Goal: Information Seeking & Learning: Learn about a topic

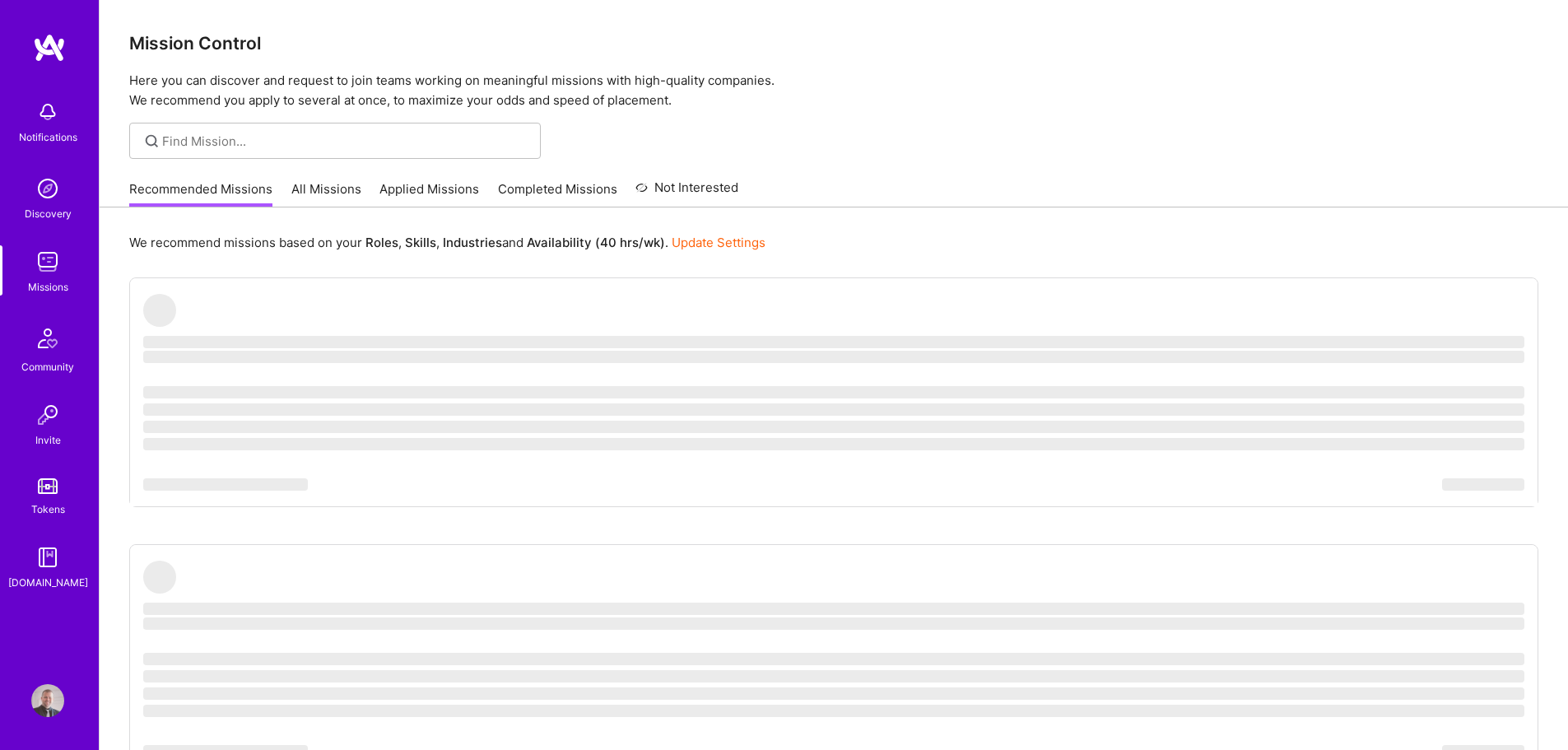
click at [872, 159] on div at bounding box center [833, 140] width 1468 height 37
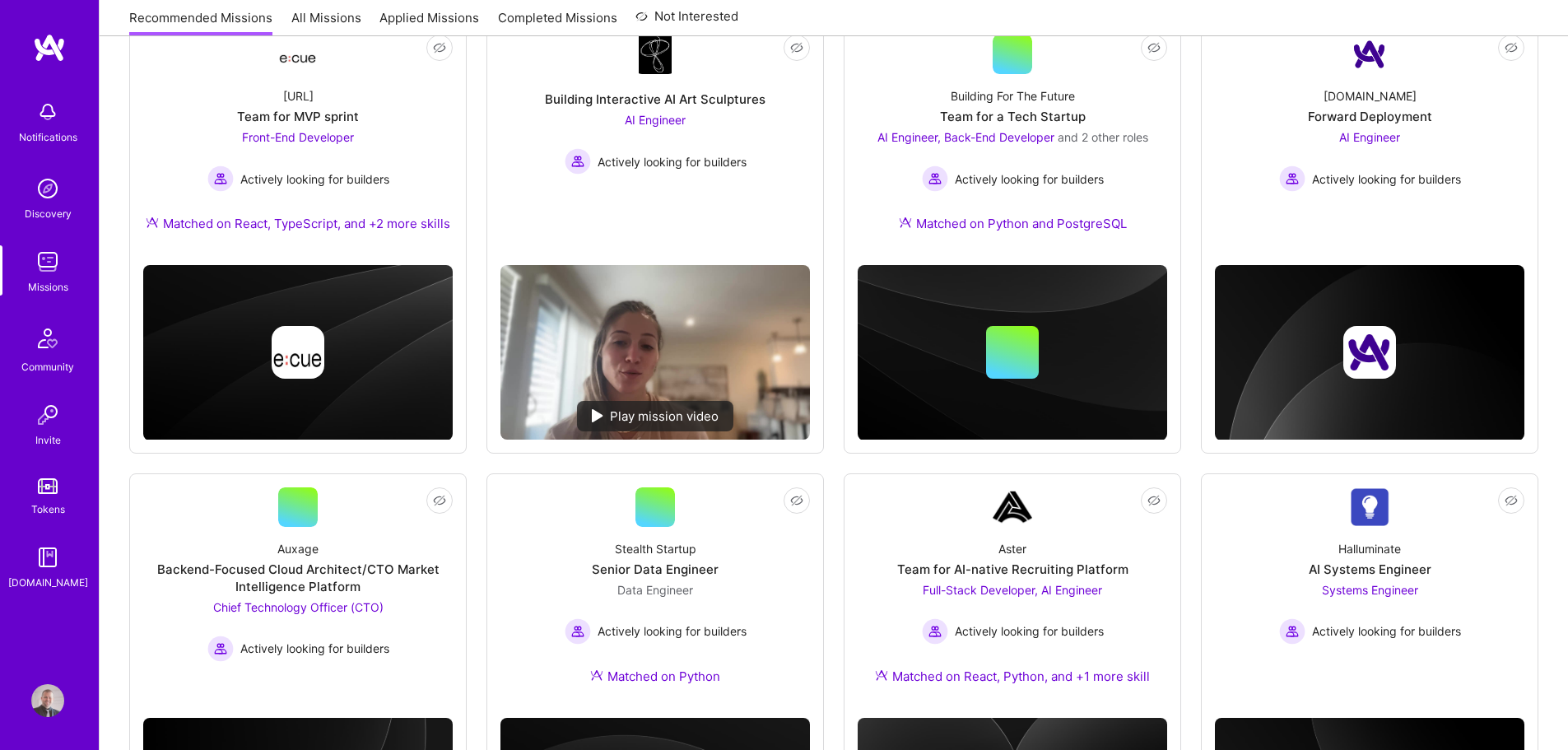
scroll to position [412, 0]
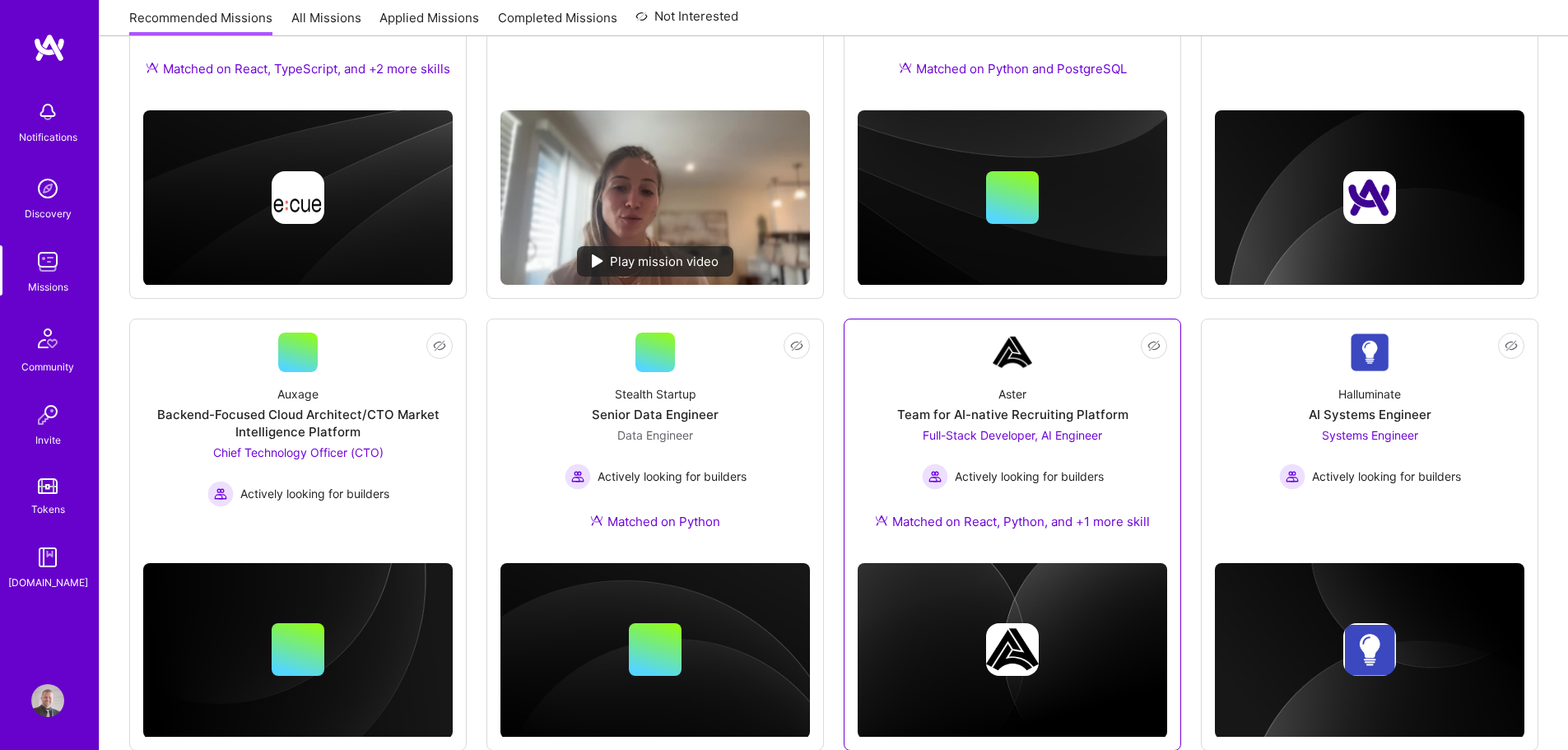
click at [982, 391] on div "Aster Team for AI-native Recruiting Platform Full-Stack Developer, AI Engineer …" at bounding box center [1012, 460] width 309 height 178
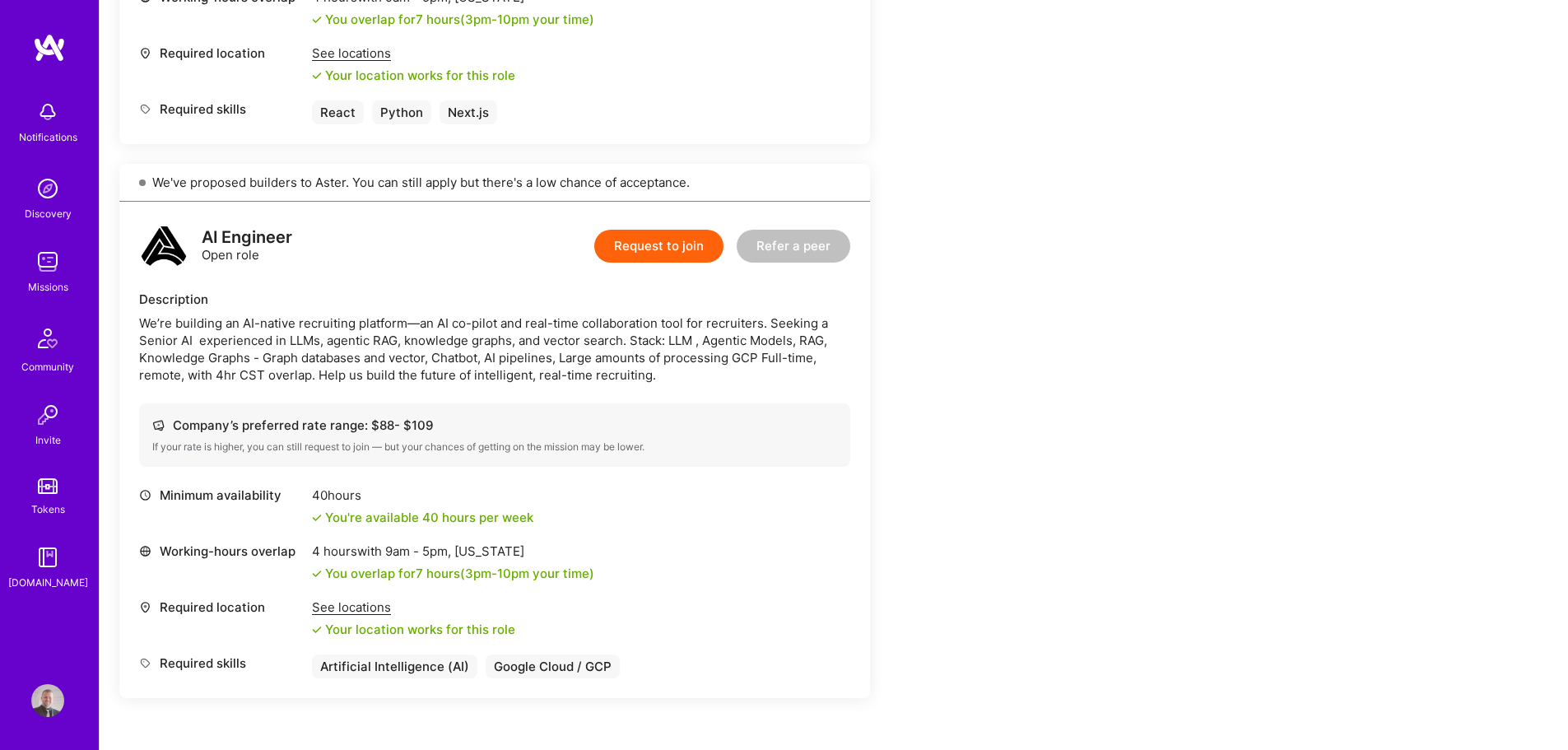
scroll to position [823, 0]
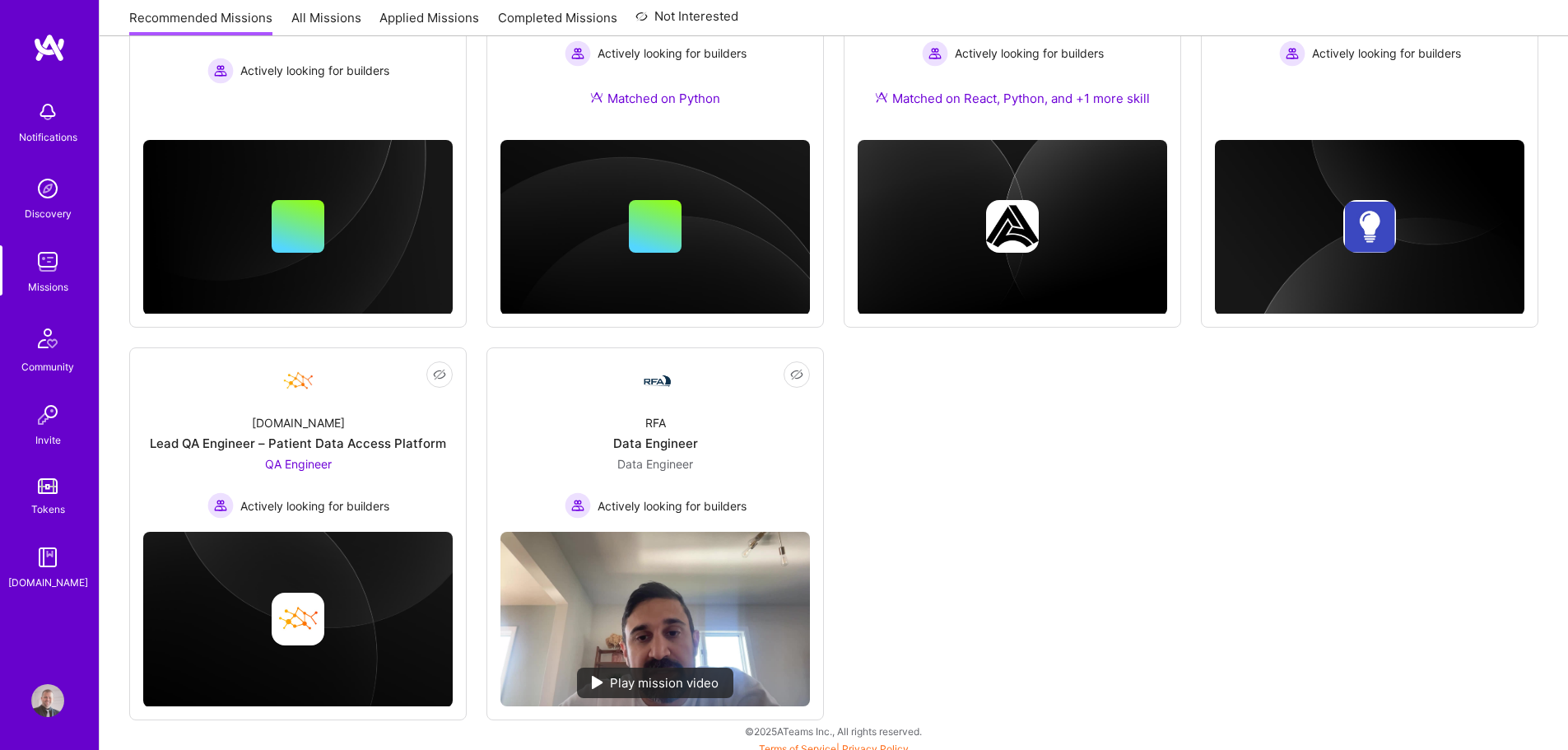
scroll to position [845, 0]
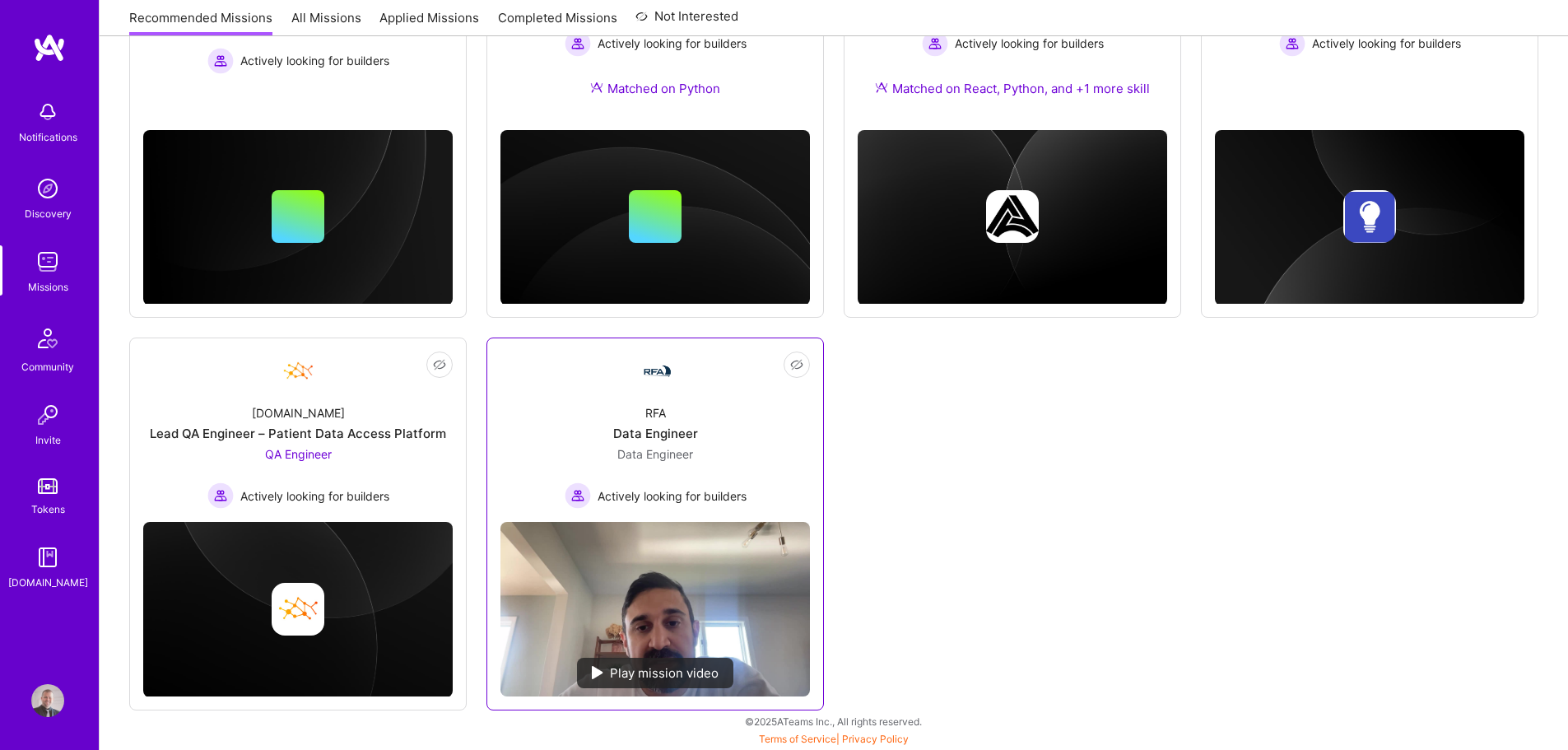
click at [549, 401] on div "RFA Data Engineer Data Engineer Actively looking for builders" at bounding box center [655, 450] width 309 height 118
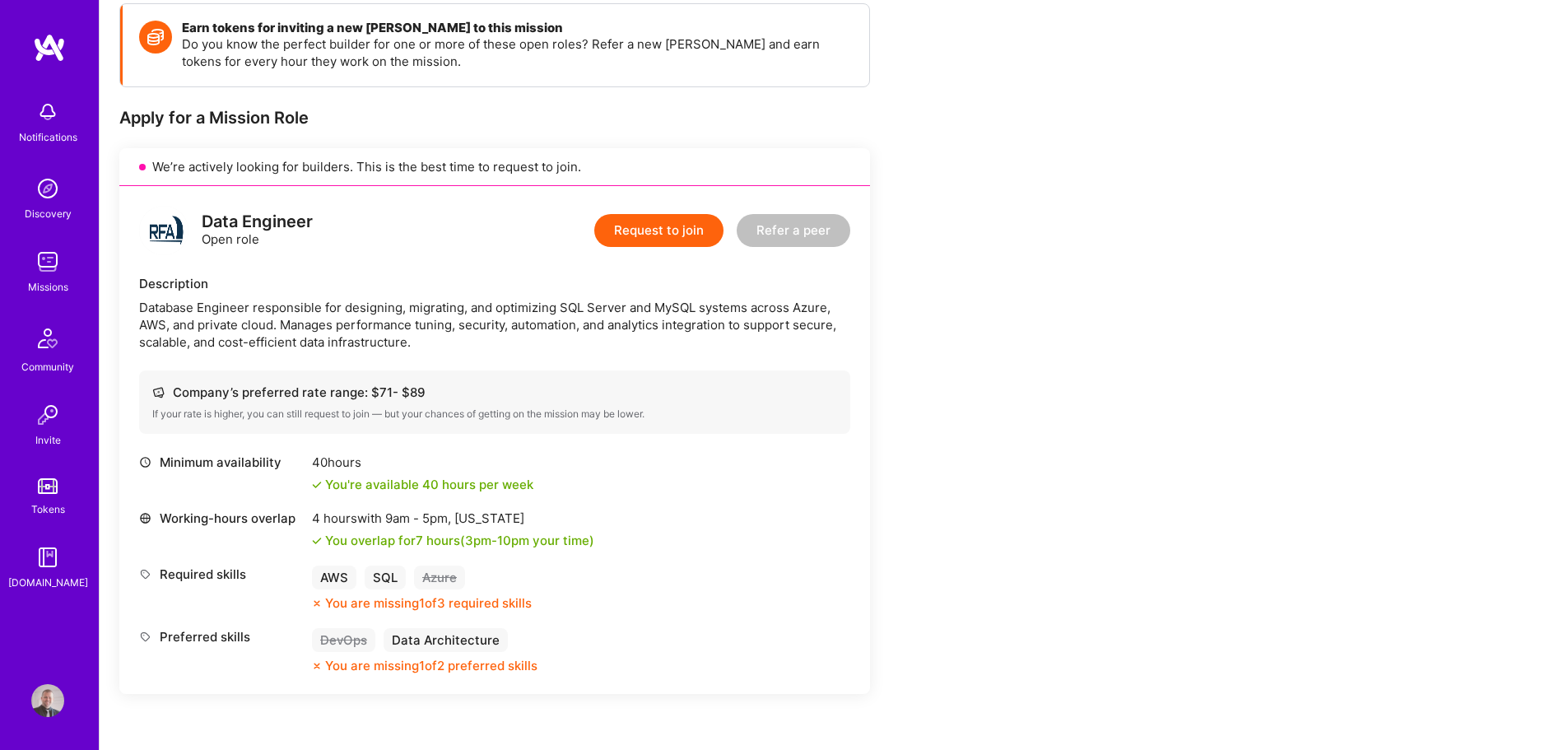
scroll to position [247, 0]
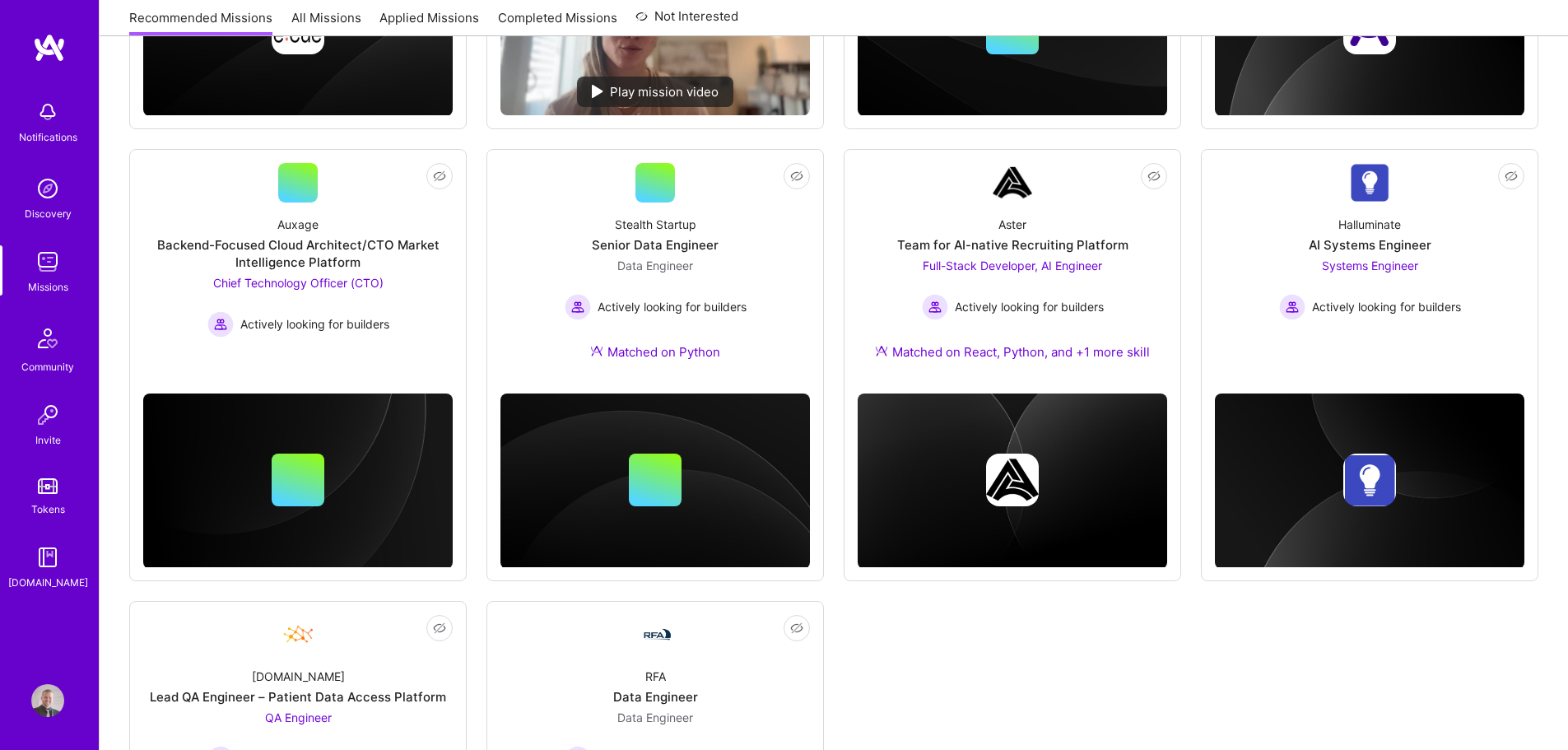
scroll to position [516, 0]
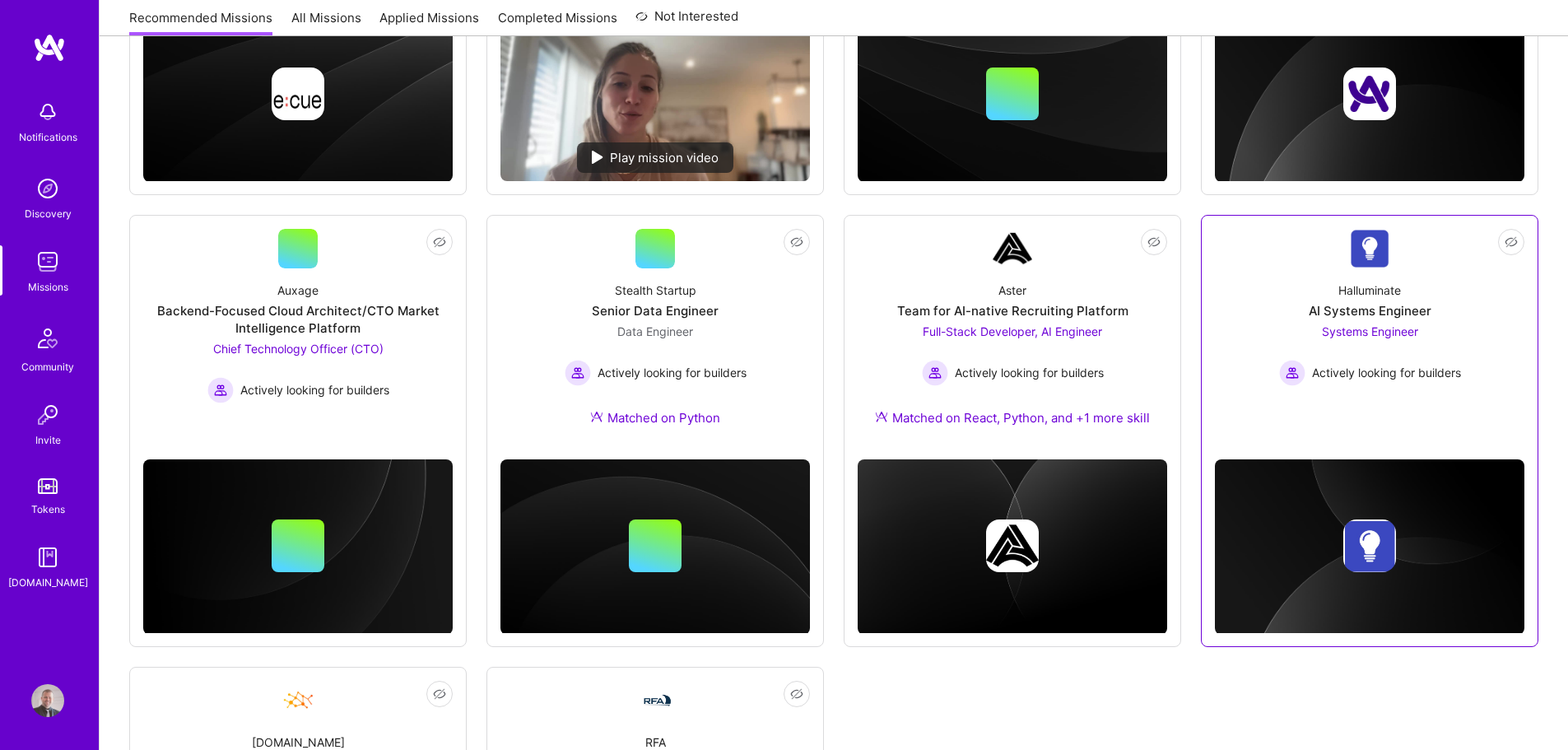
click at [1251, 265] on link "Not Interested Halluminate AI Systems Engineer Systems Engineer Actively lookin…" at bounding box center [1369, 326] width 309 height 196
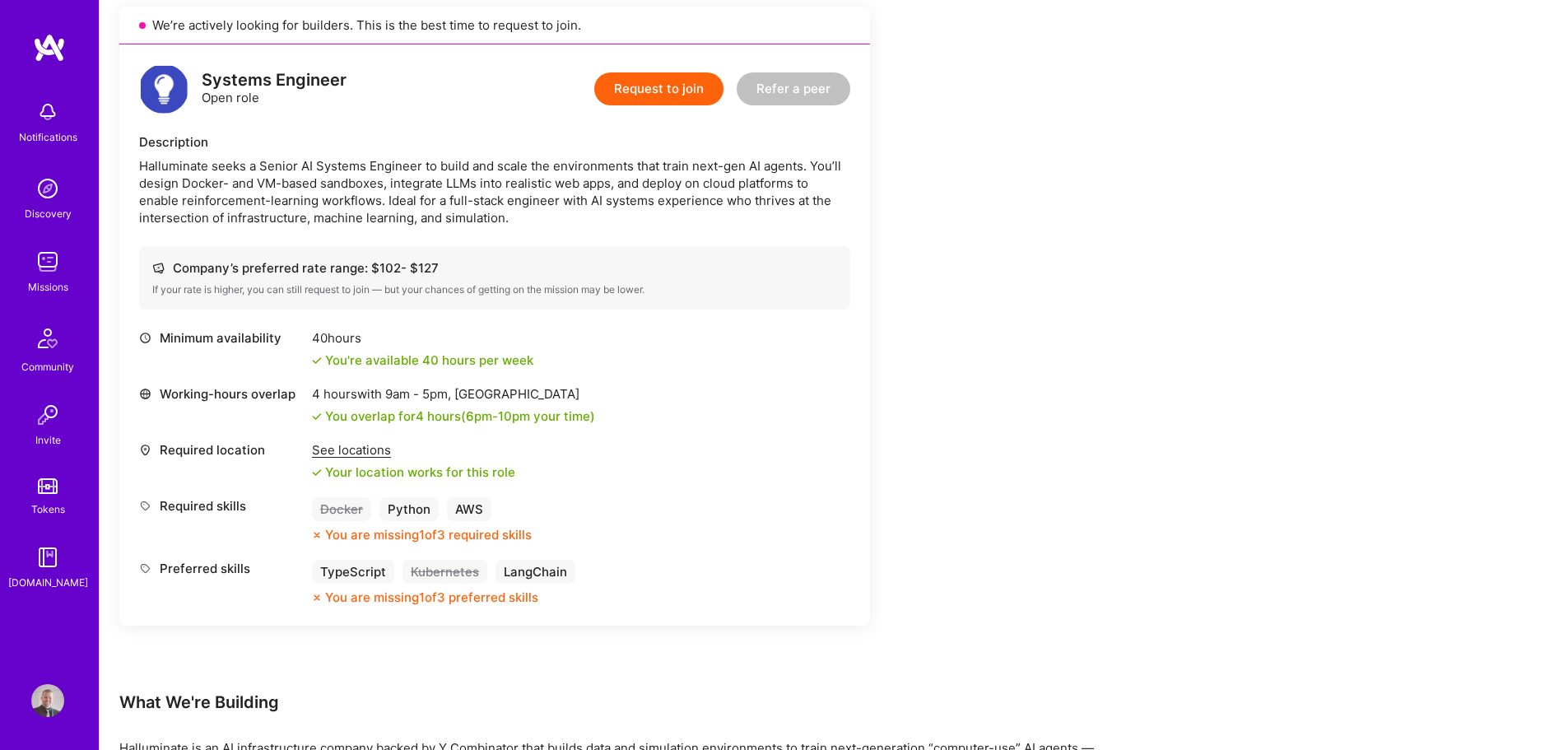
scroll to position [412, 0]
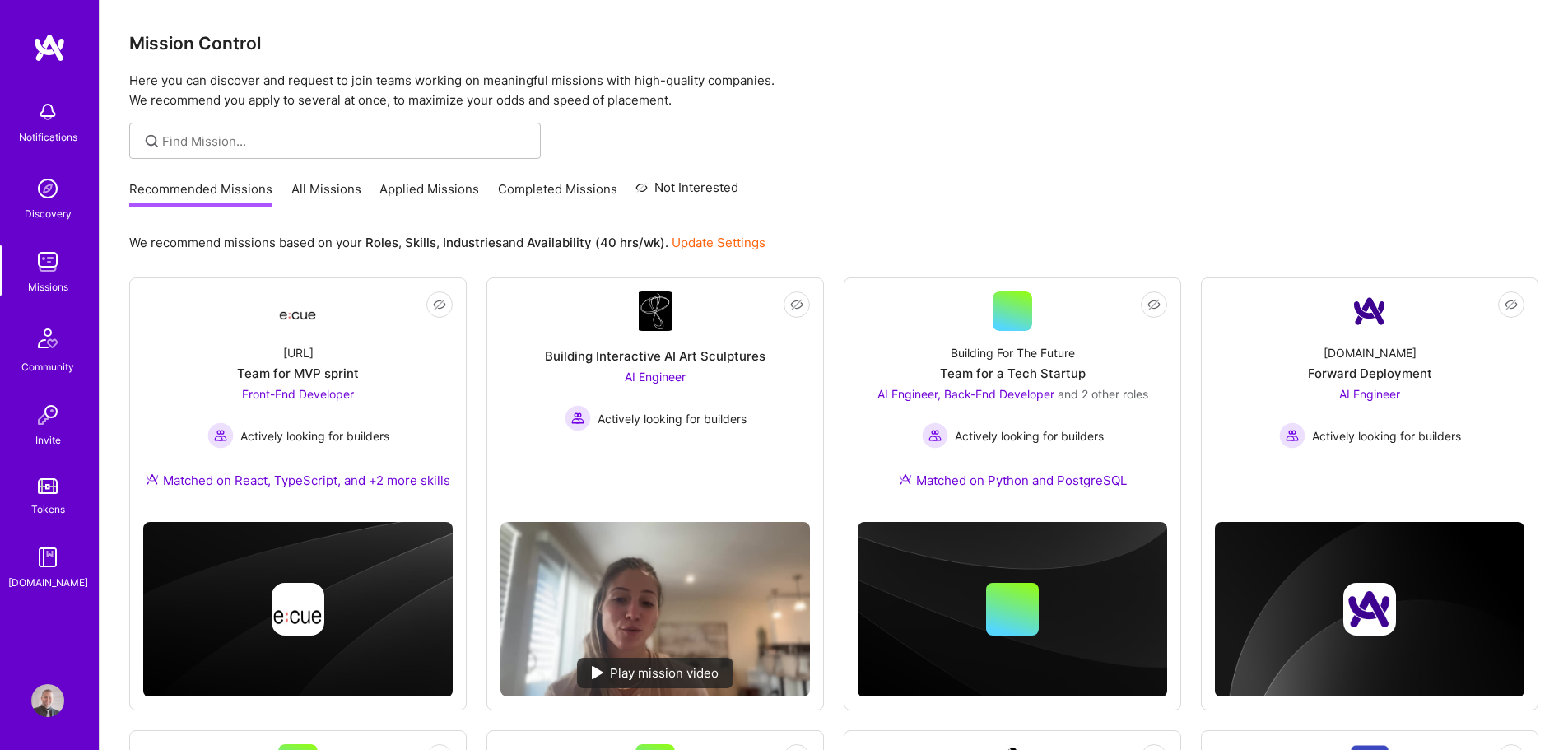
click at [340, 190] on link "All Missions" at bounding box center [326, 194] width 70 height 27
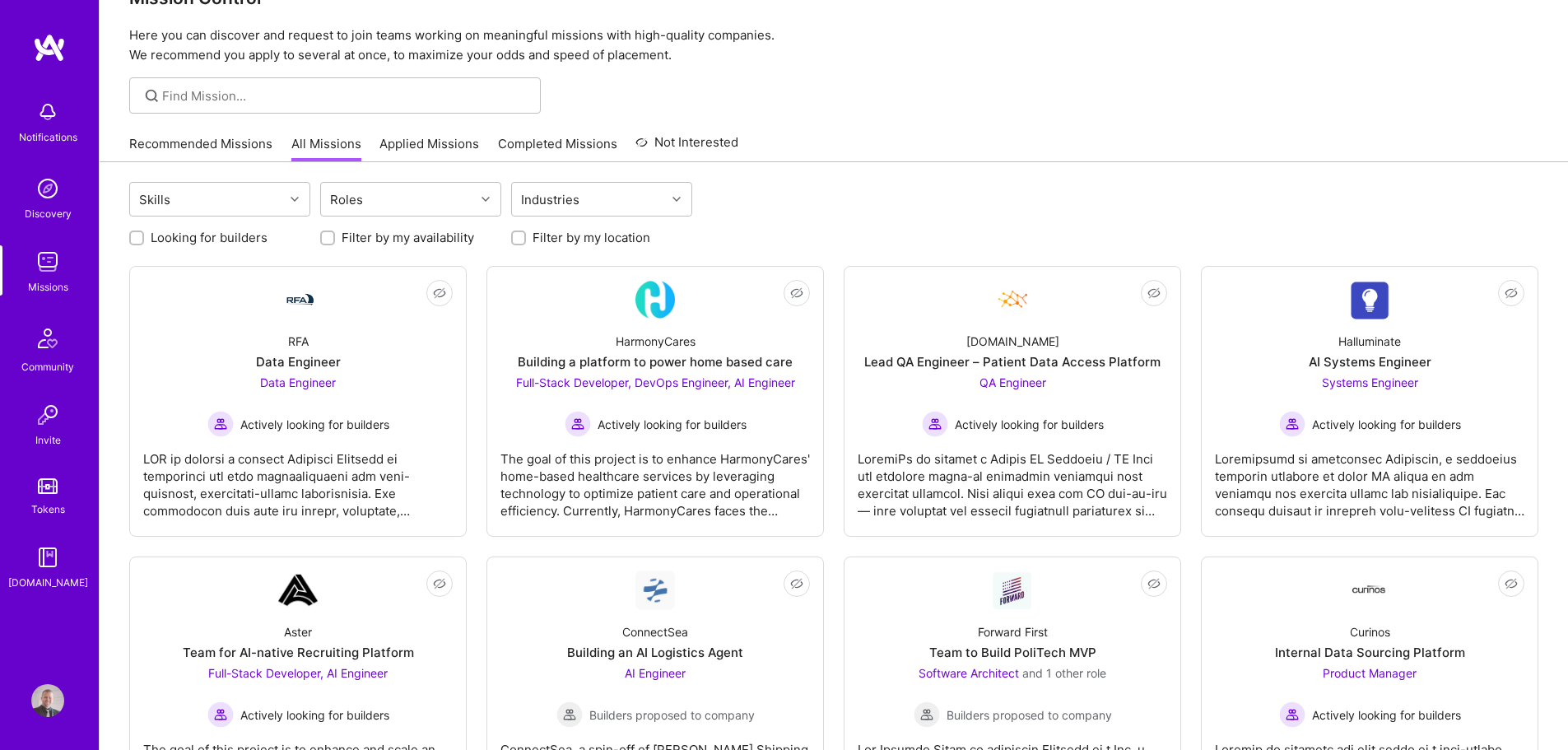
scroll to position [82, 0]
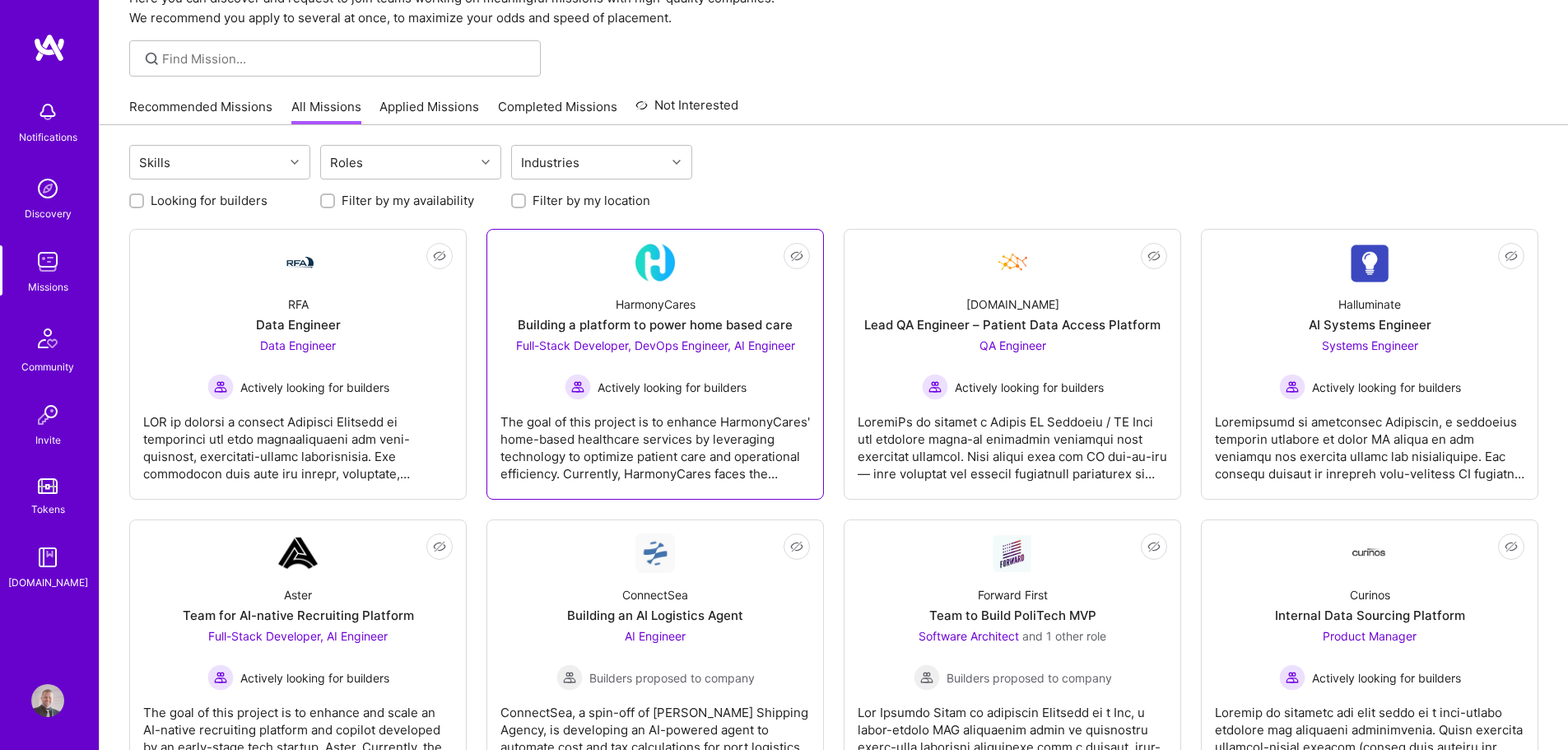
click at [699, 391] on span "Actively looking for builders" at bounding box center [672, 387] width 149 height 17
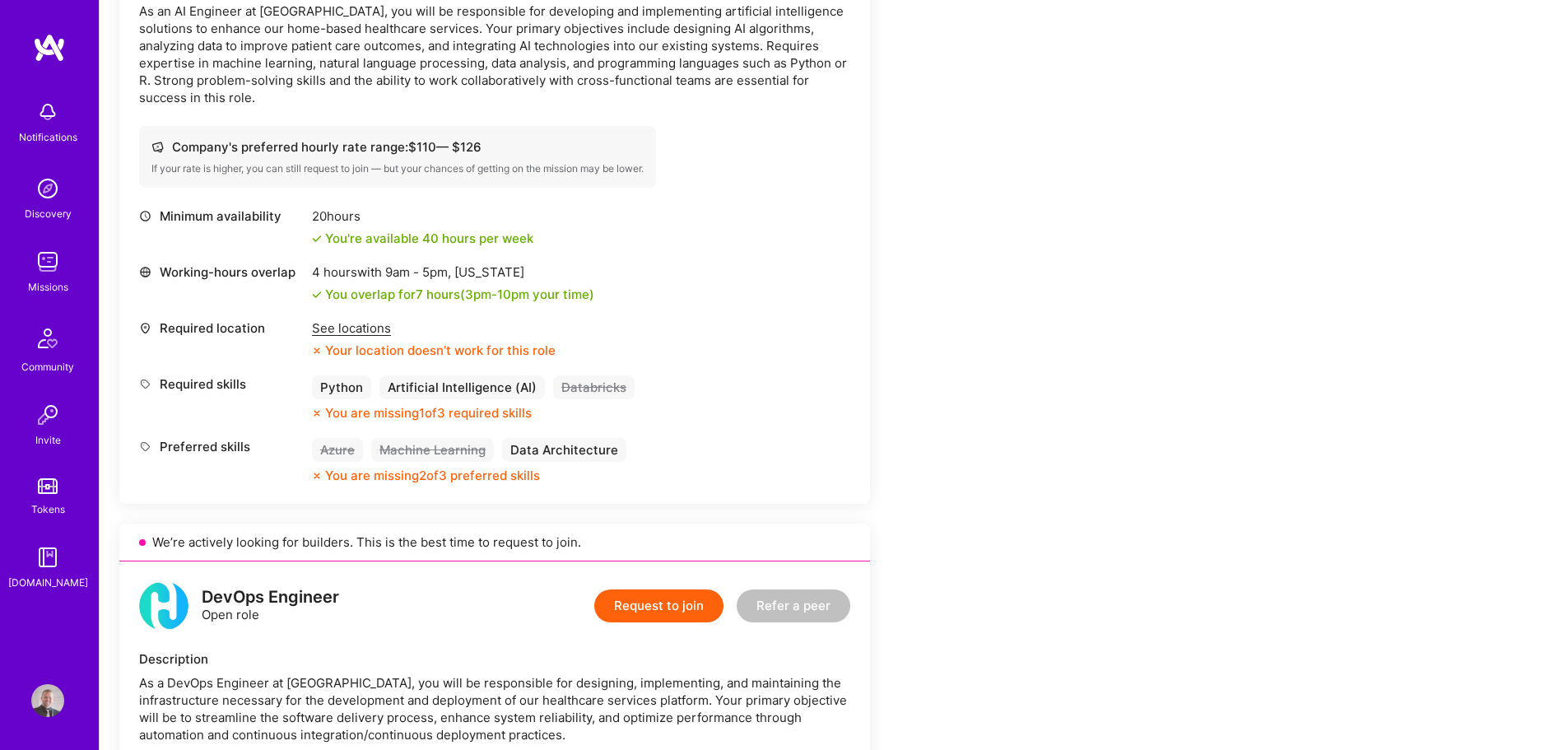
scroll to position [1235, 0]
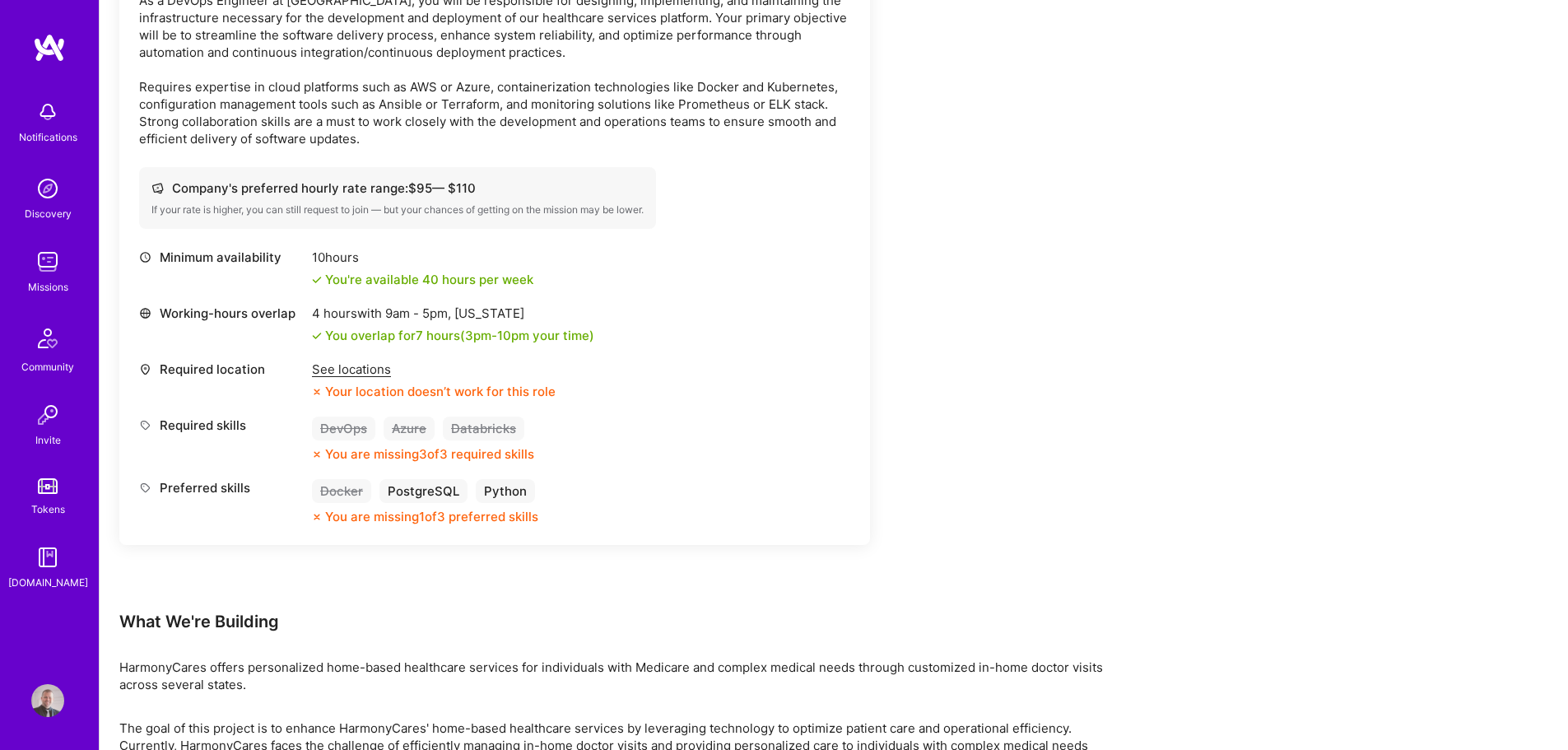
drag, startPoint x: 579, startPoint y: 393, endPoint x: 584, endPoint y: 386, distance: 8.6
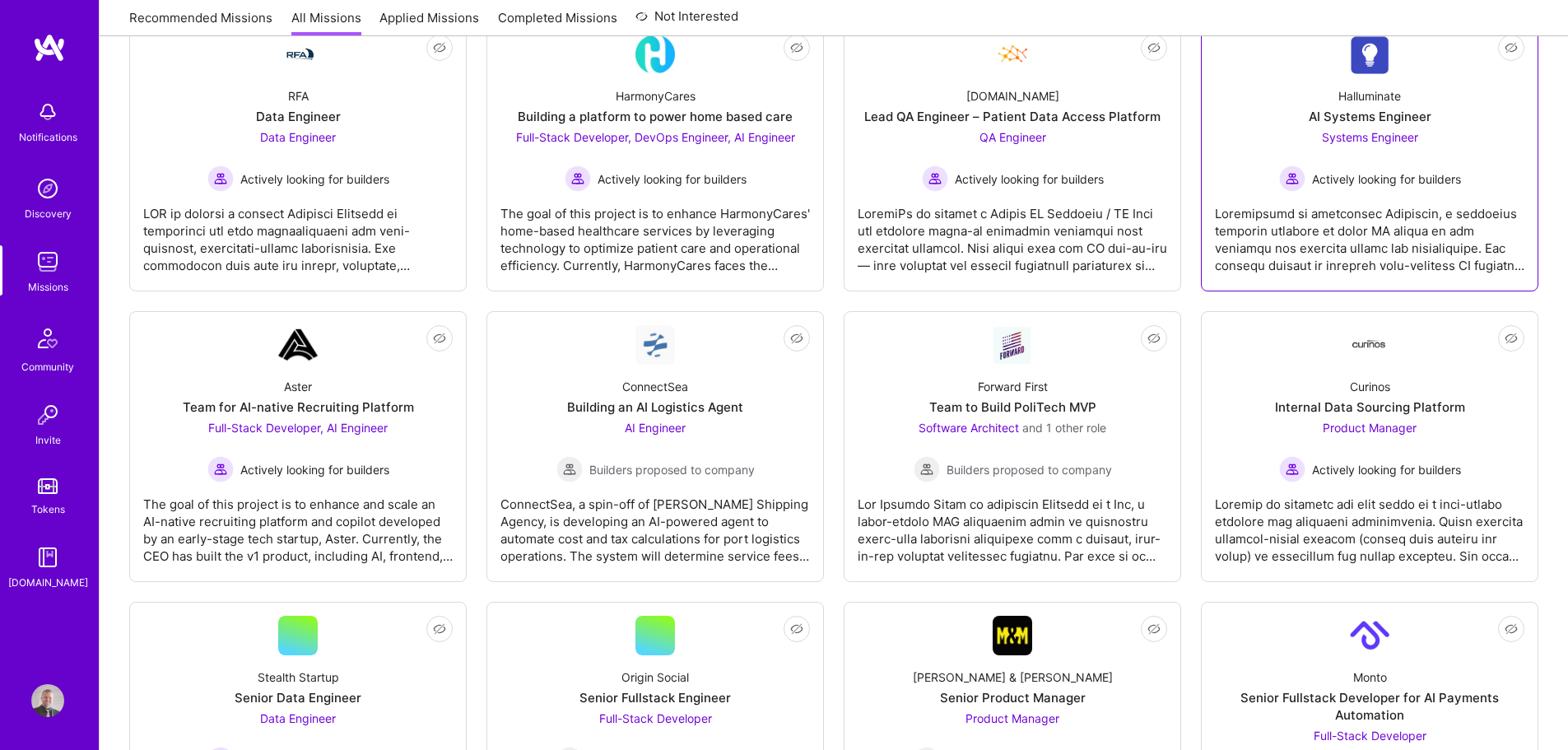
scroll to position [329, 0]
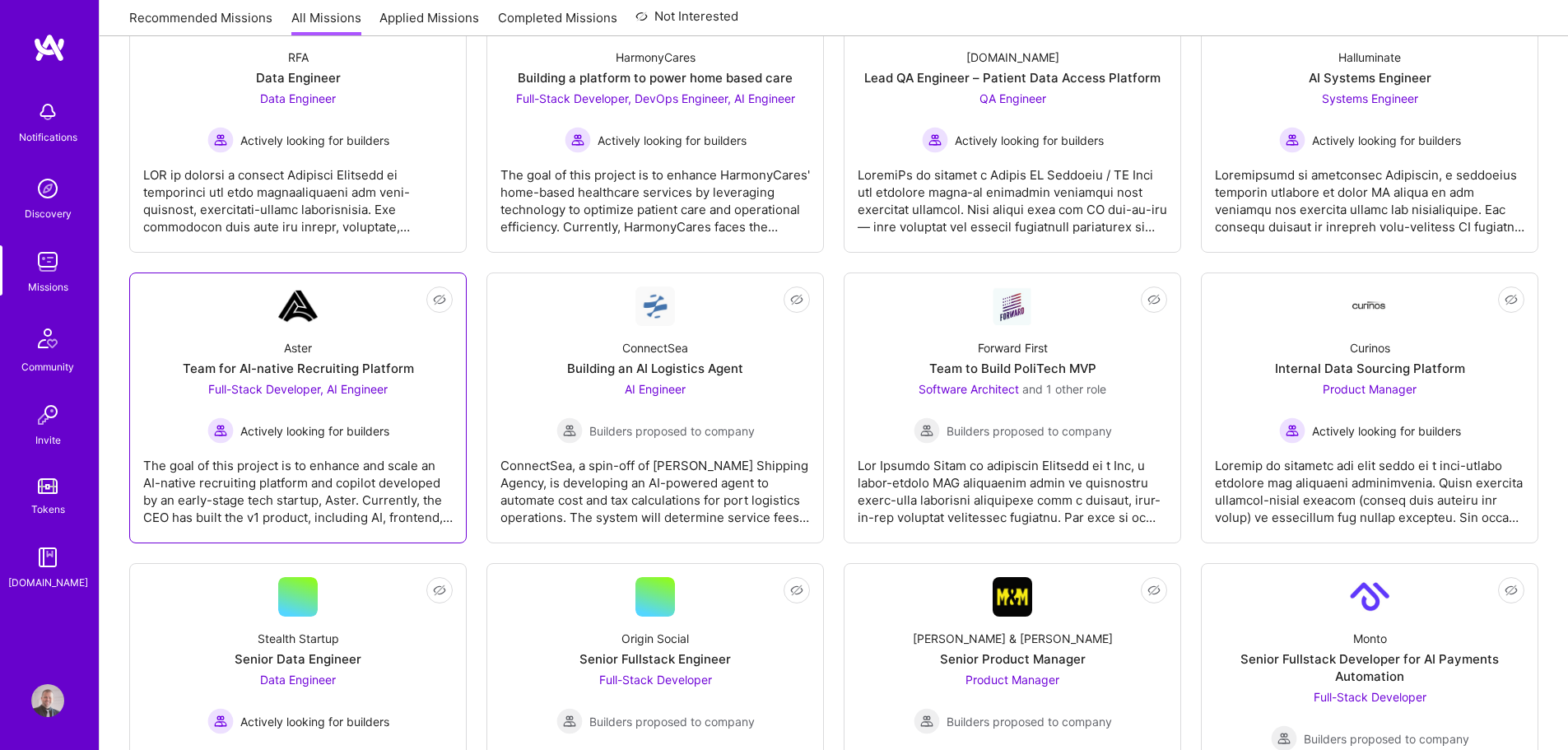
click at [296, 471] on div "The goal of this project is to enhance and scale an AI-native recruiting platfo…" at bounding box center [298, 485] width 309 height 82
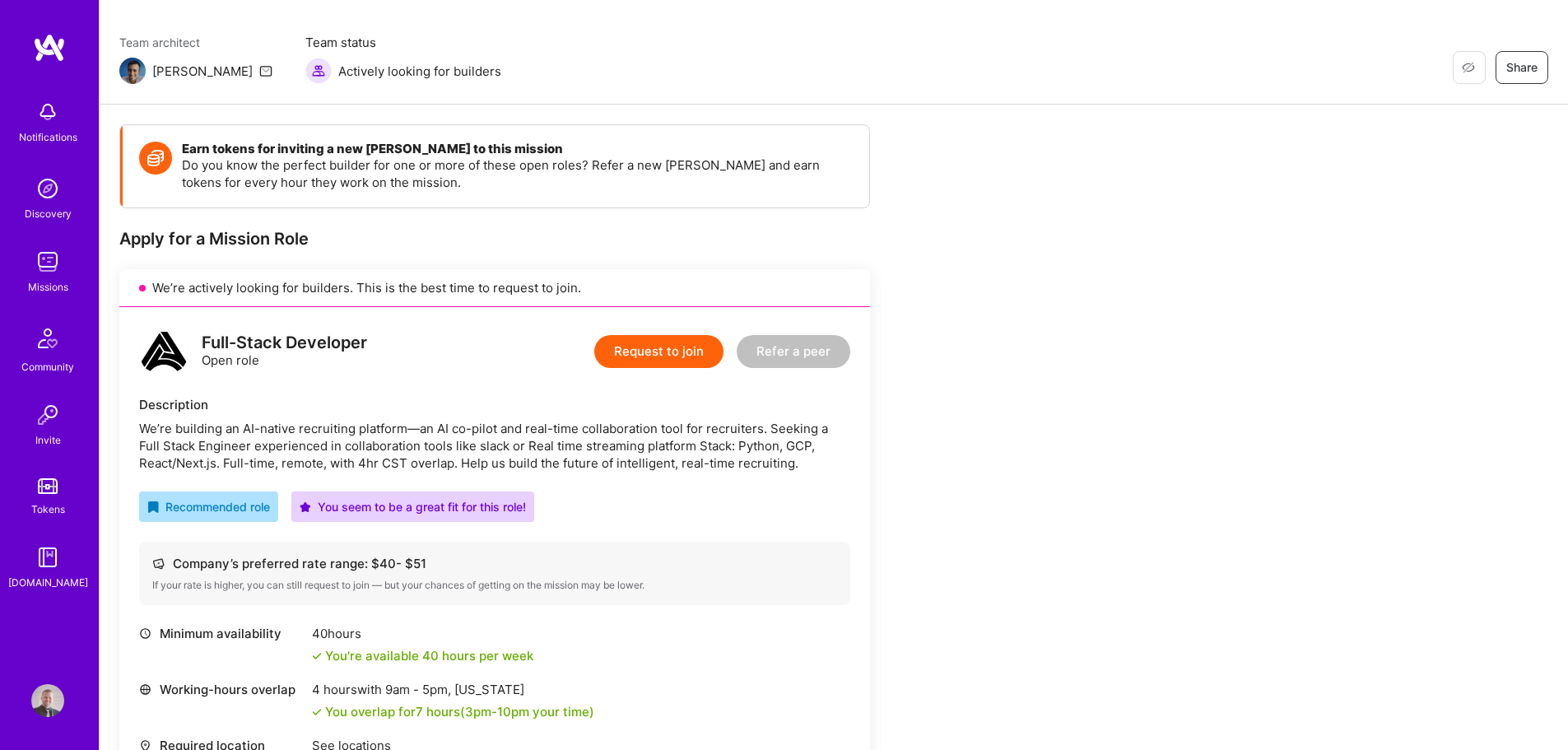
scroll to position [329, 0]
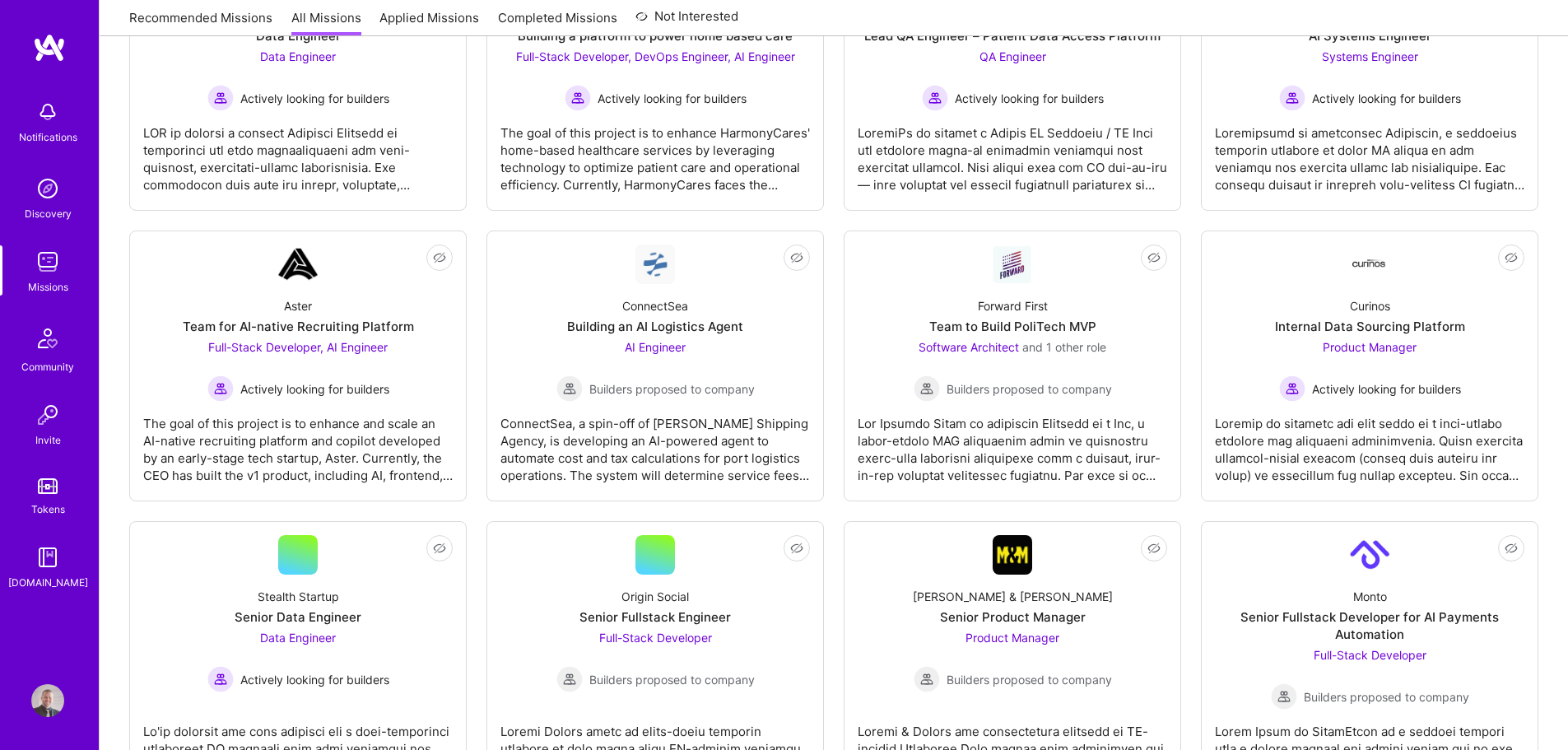
scroll to position [412, 0]
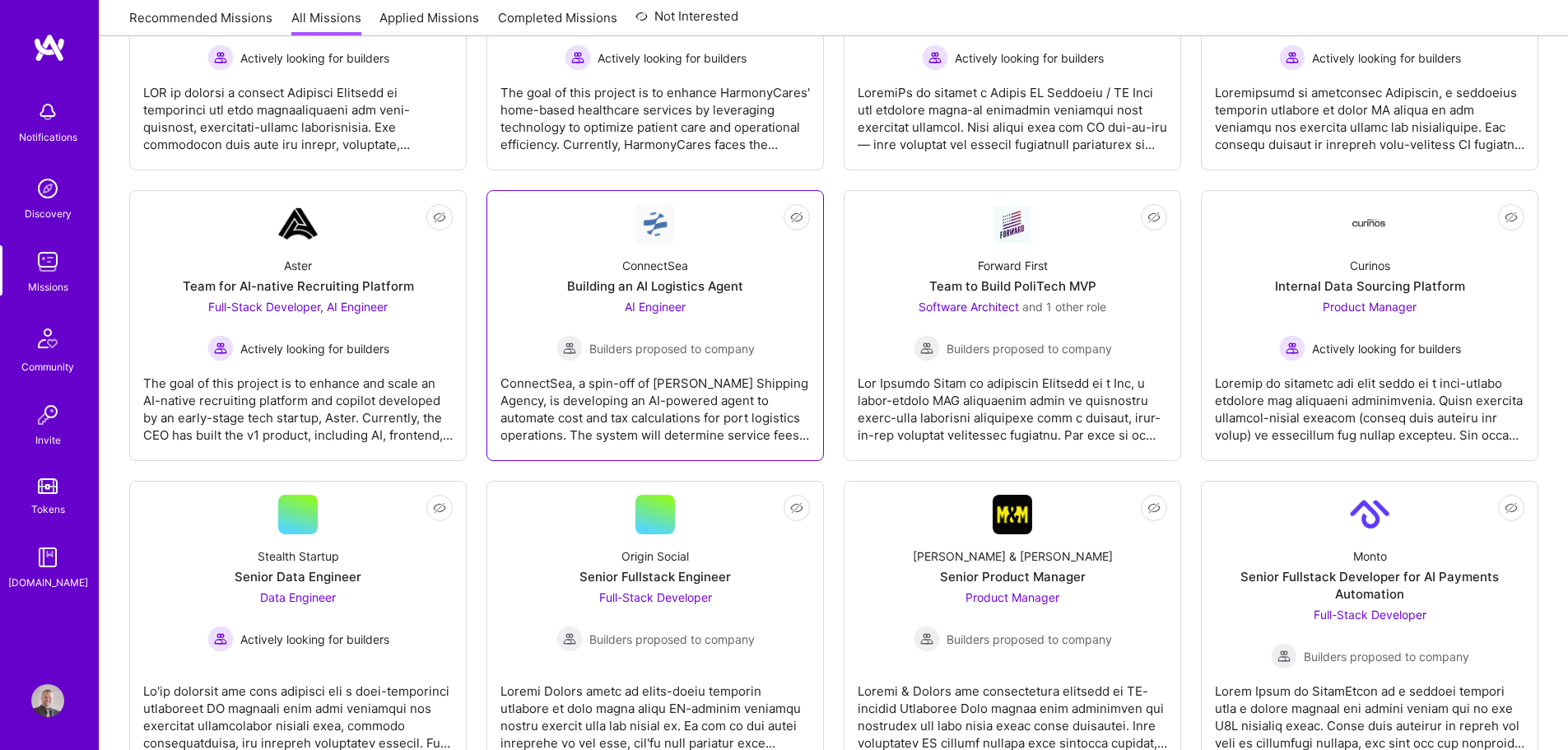
click at [683, 398] on div "ConnectSea, a spin-off of [PERSON_NAME] Shipping Agency, is developing an AI-po…" at bounding box center [655, 402] width 309 height 82
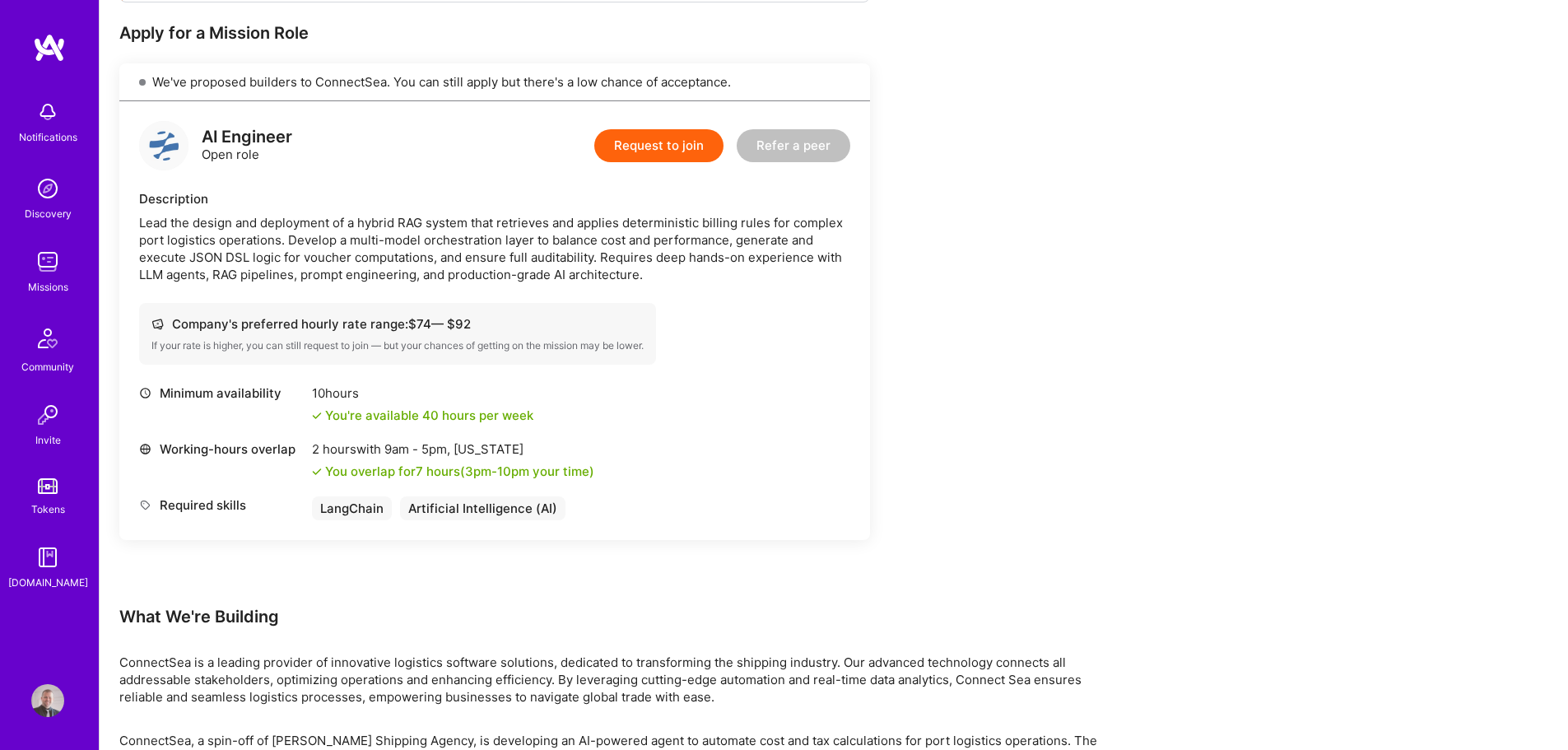
scroll to position [329, 0]
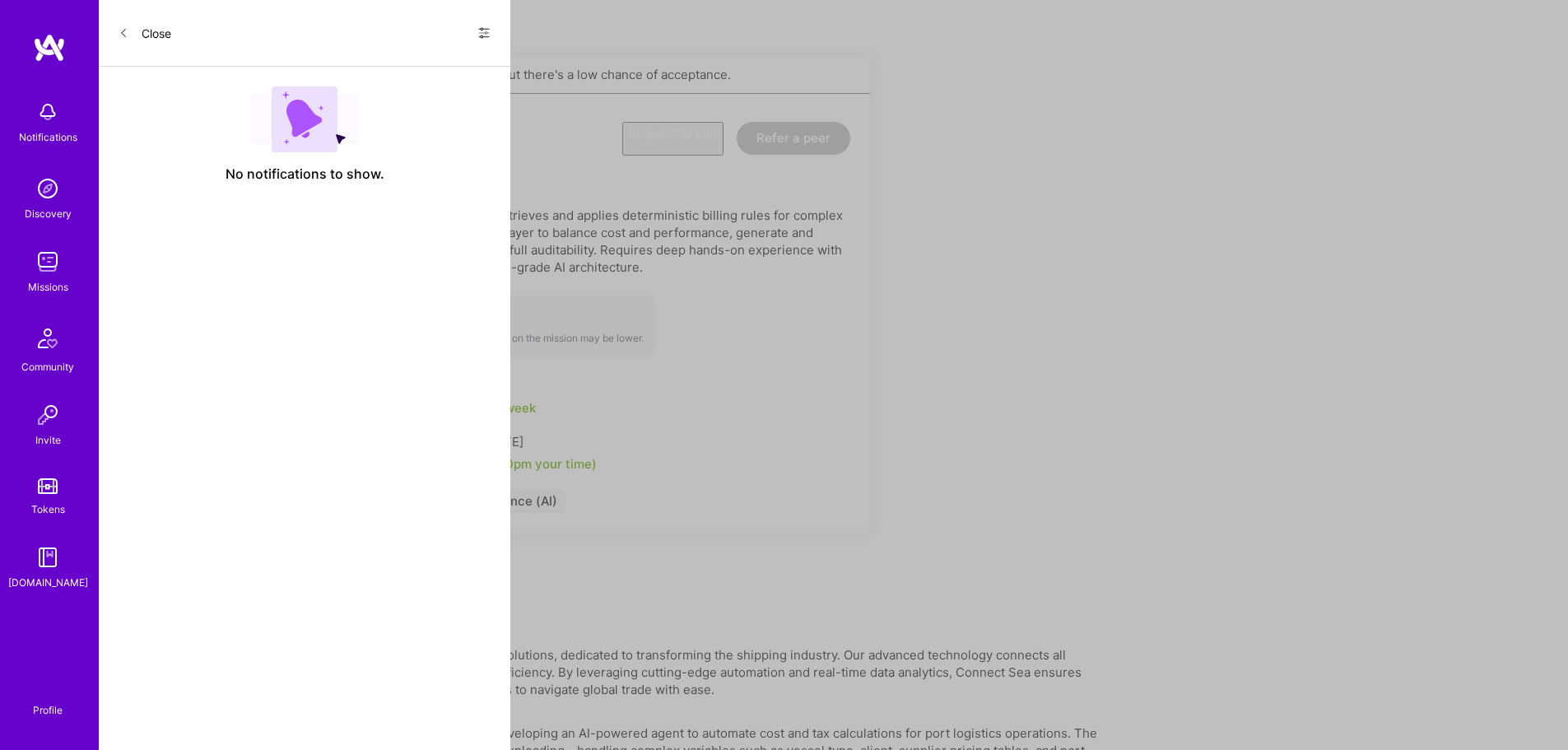
scroll to position [412, 0]
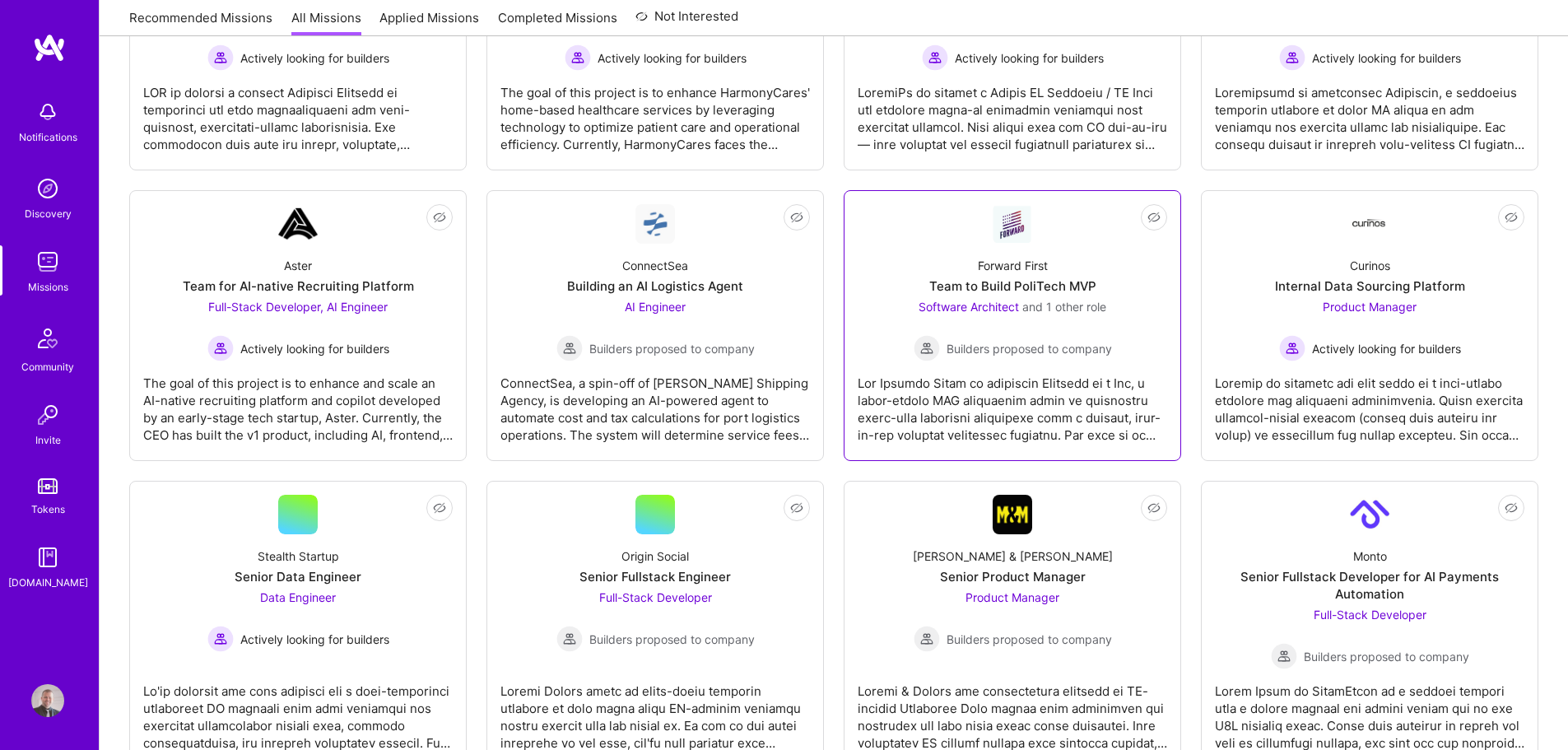
click at [1087, 373] on div at bounding box center [1012, 402] width 309 height 82
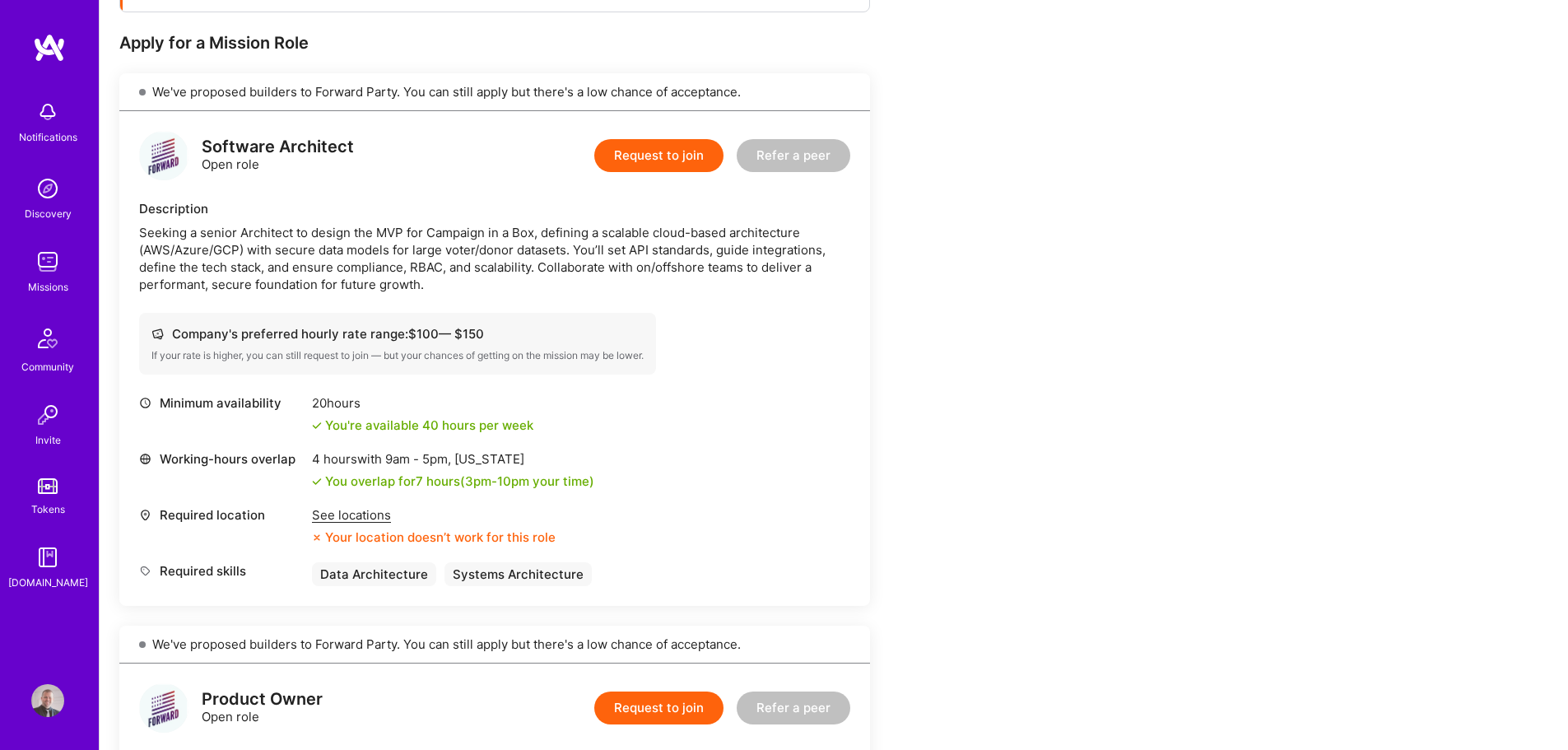
scroll to position [412, 0]
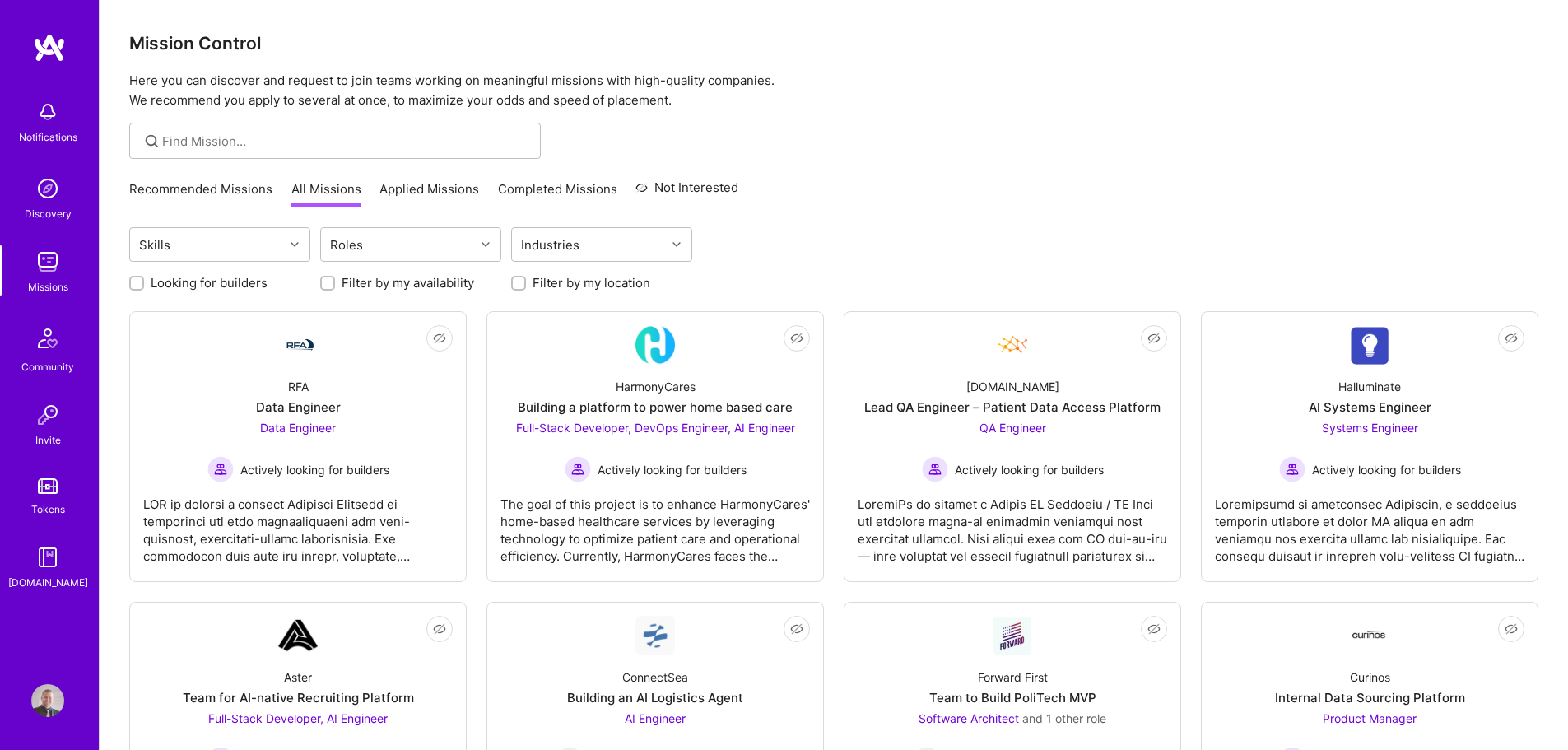
click at [196, 287] on label "Looking for builders" at bounding box center [209, 282] width 117 height 17
click at [144, 287] on input "Looking for builders" at bounding box center [138, 283] width 12 height 12
checkbox input "true"
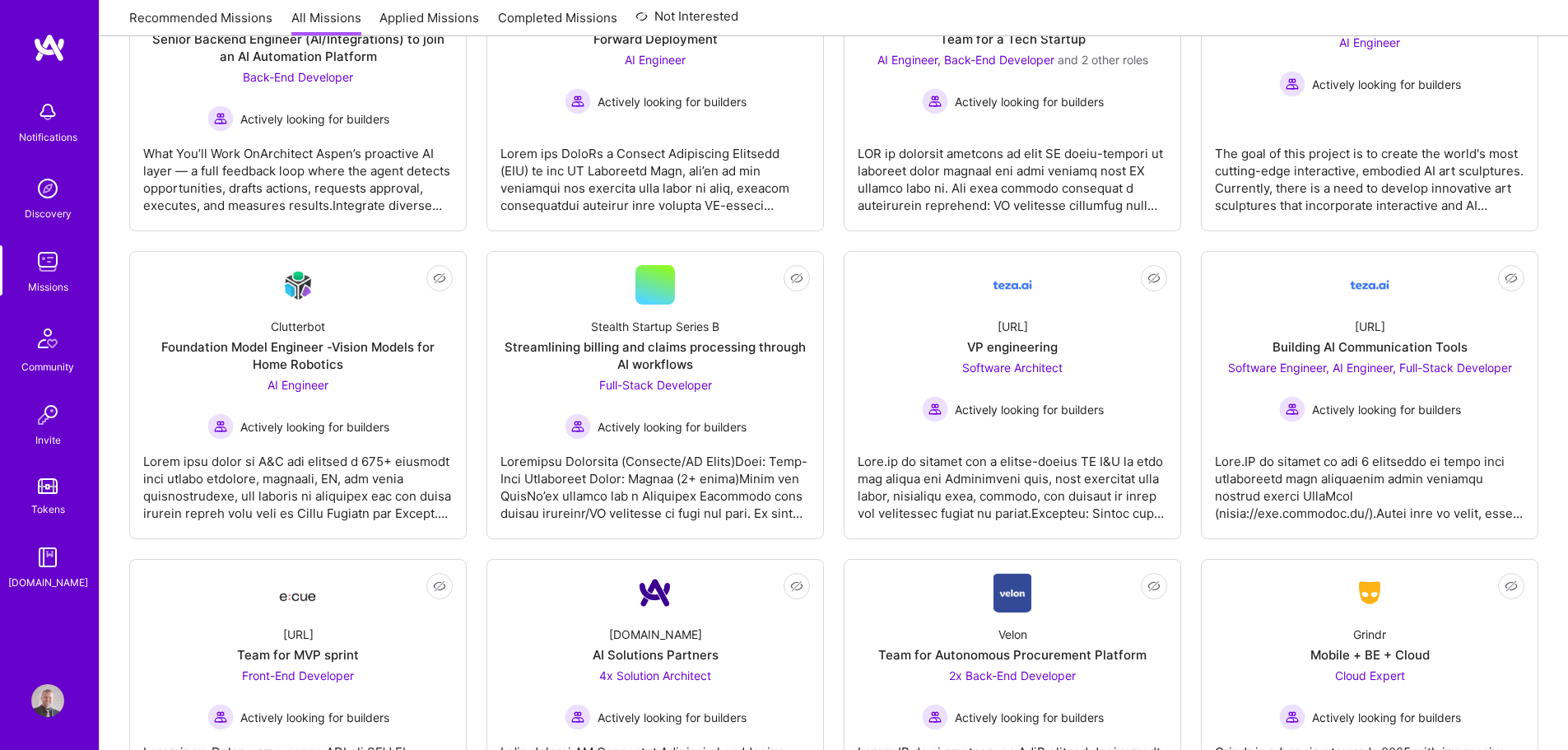
scroll to position [1070, 0]
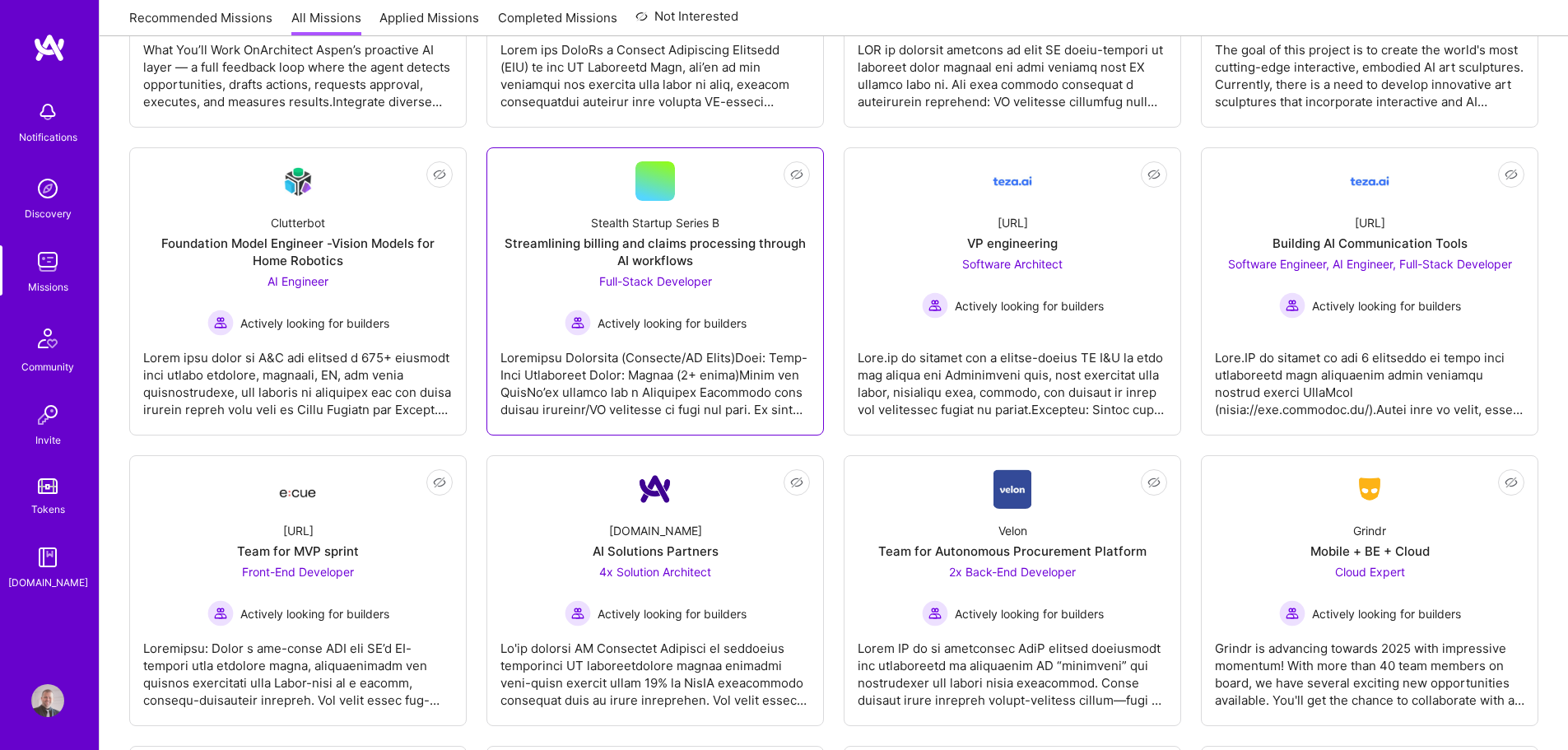
click at [645, 370] on div at bounding box center [655, 377] width 309 height 82
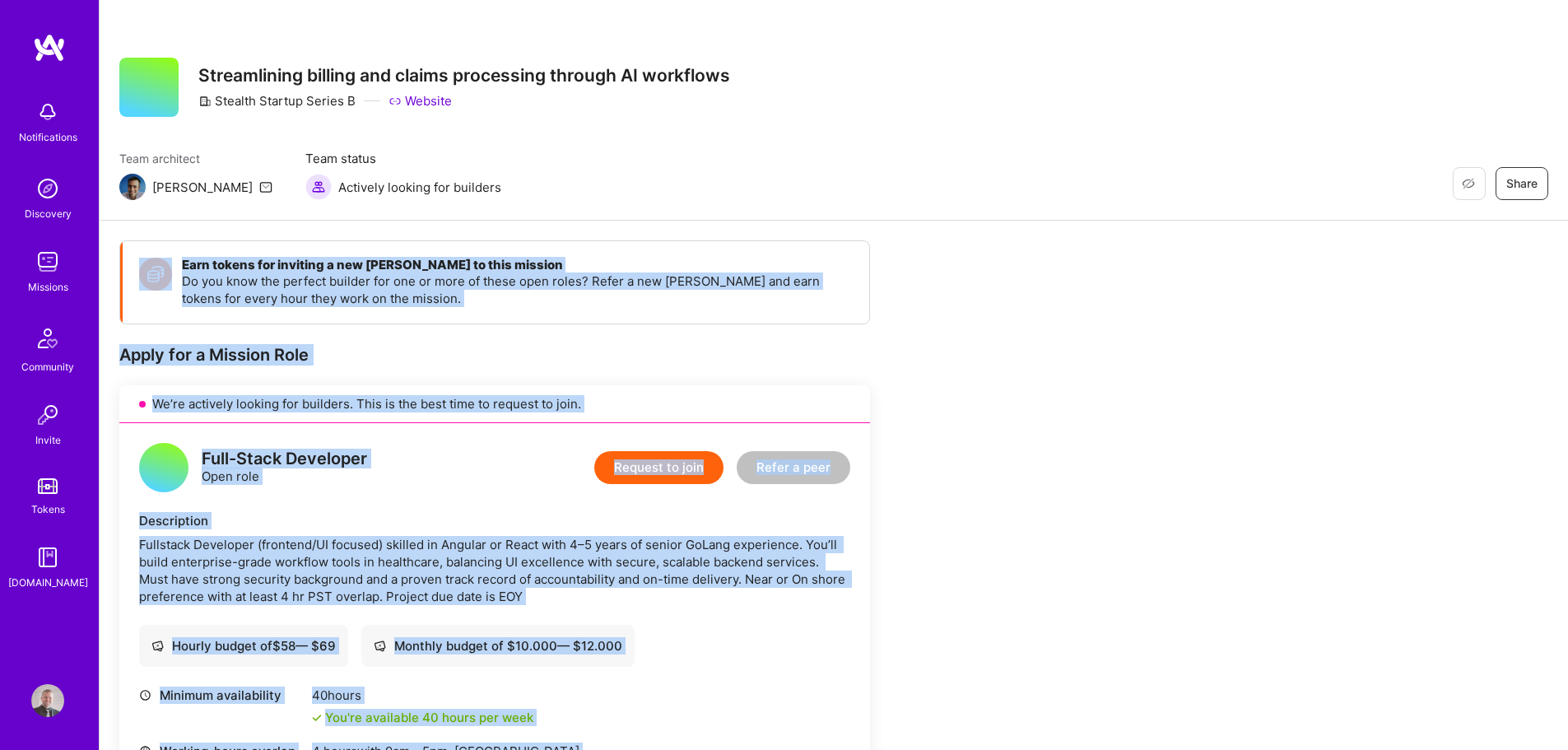
scroll to position [164, 0]
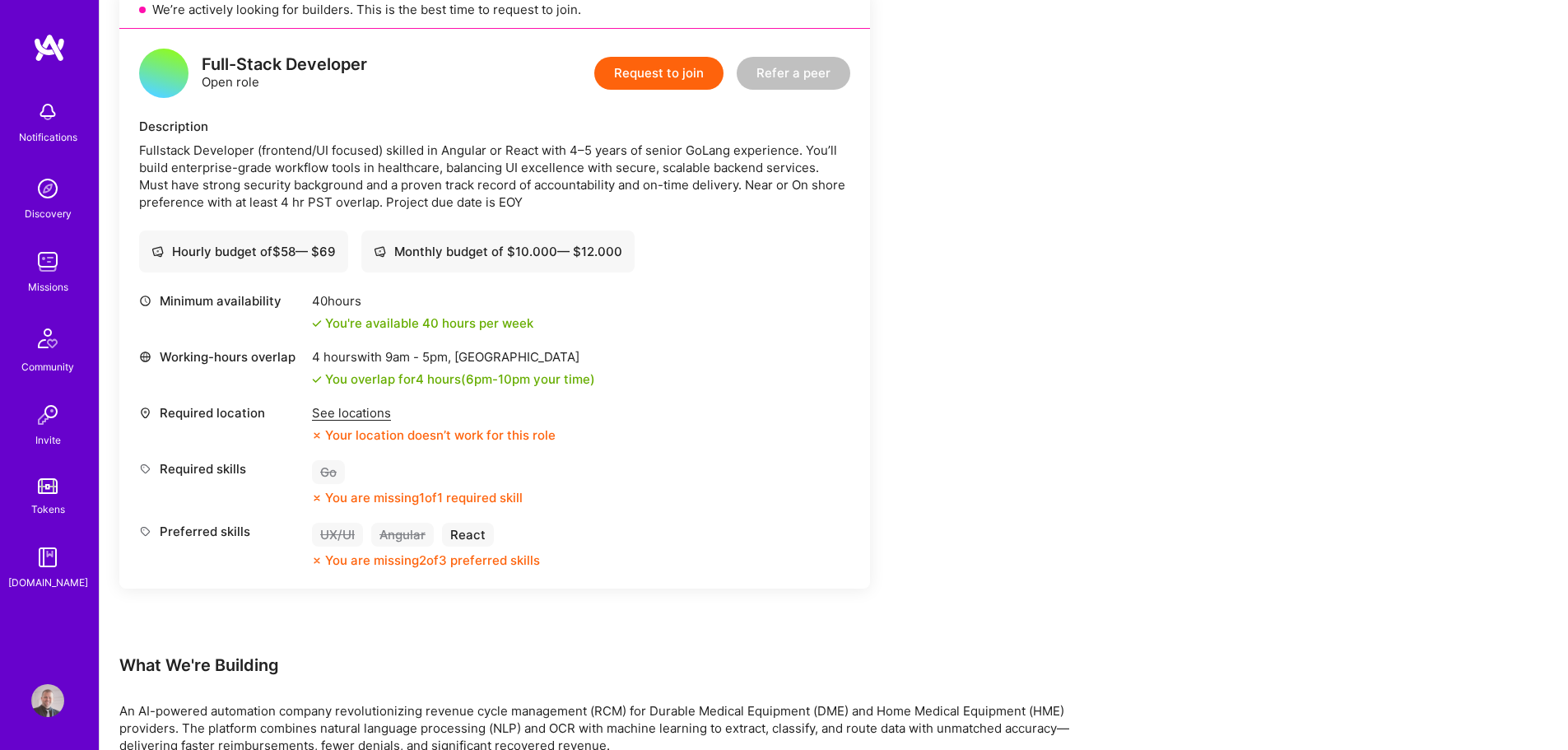
scroll to position [412, 0]
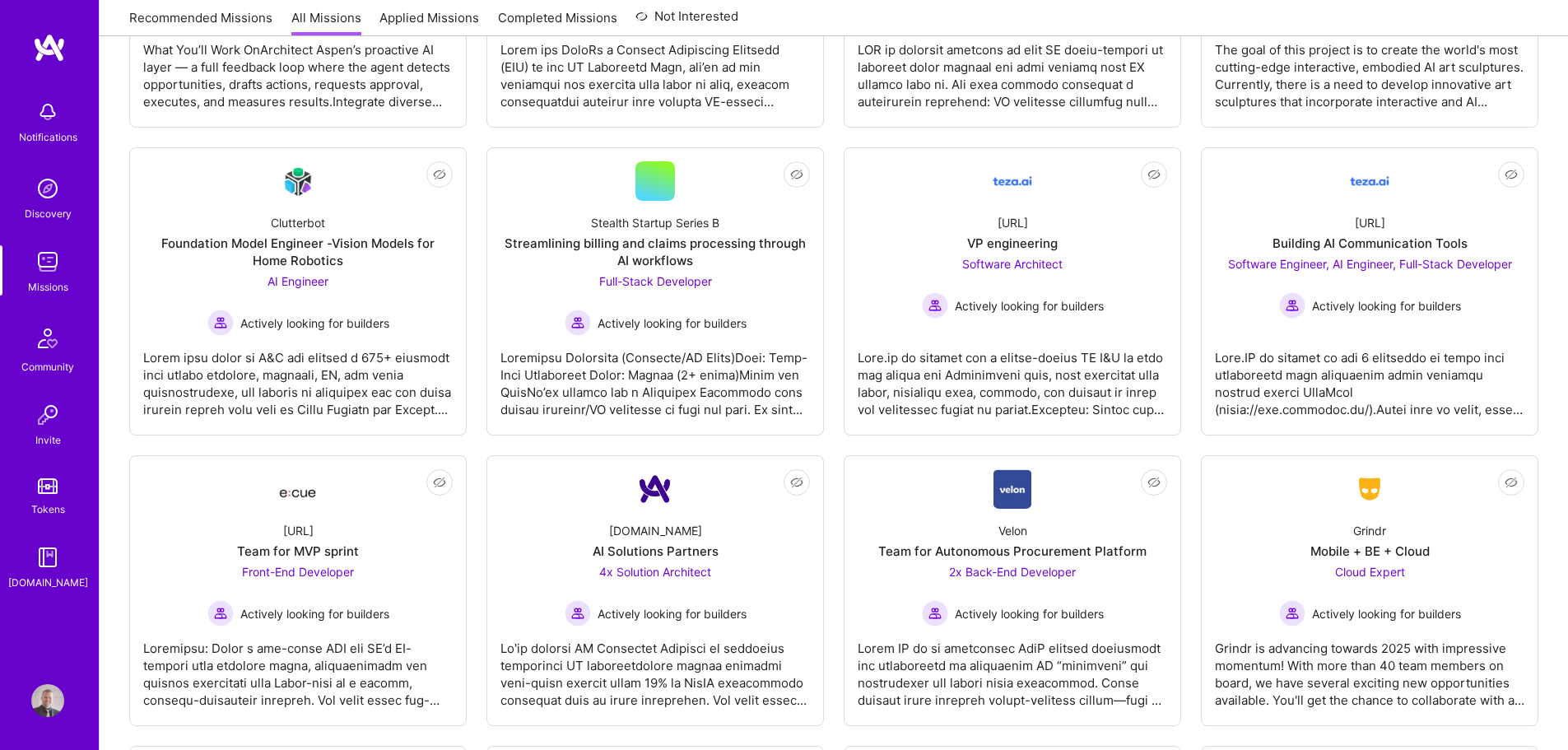
scroll to position [1152, 0]
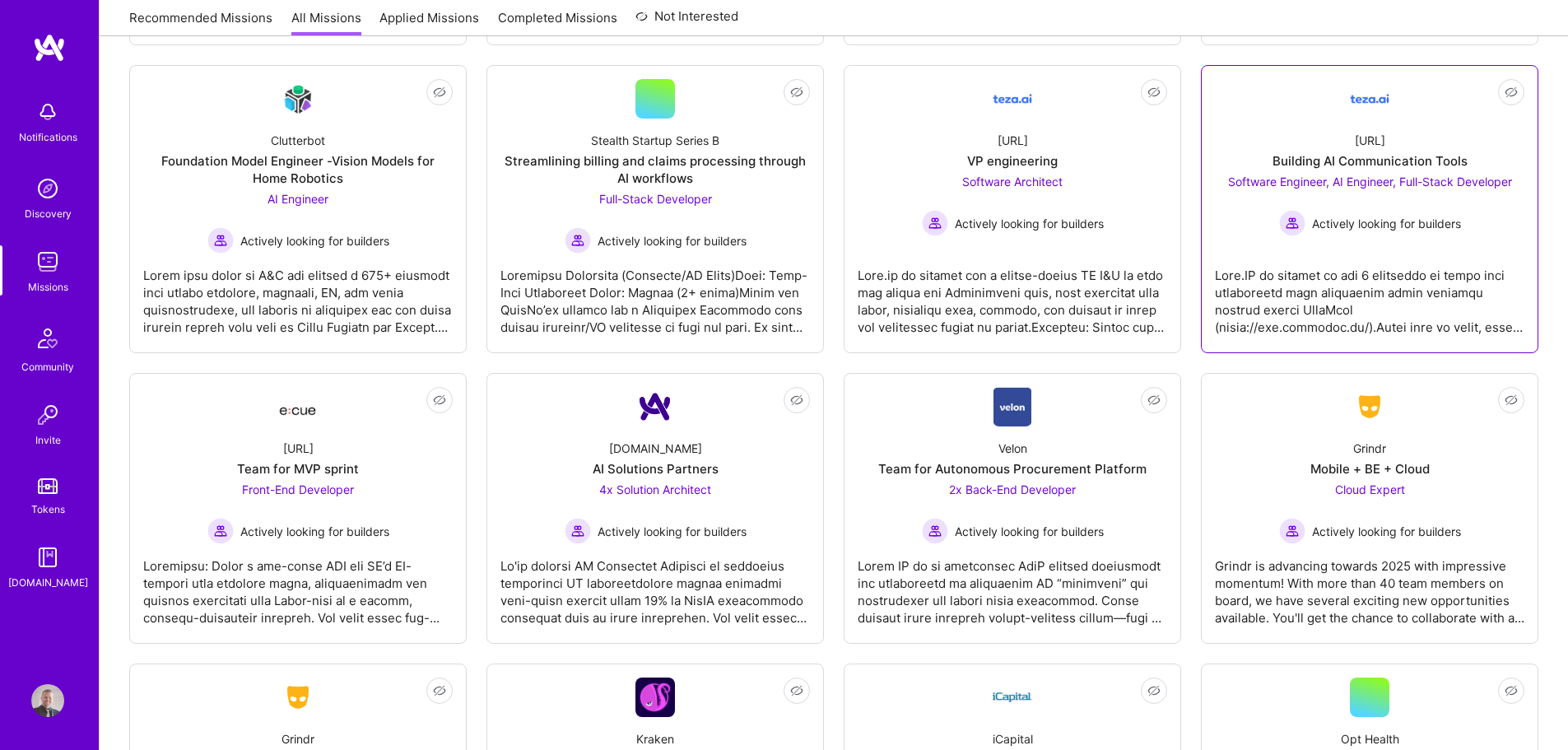
click at [1337, 309] on div at bounding box center [1369, 295] width 309 height 82
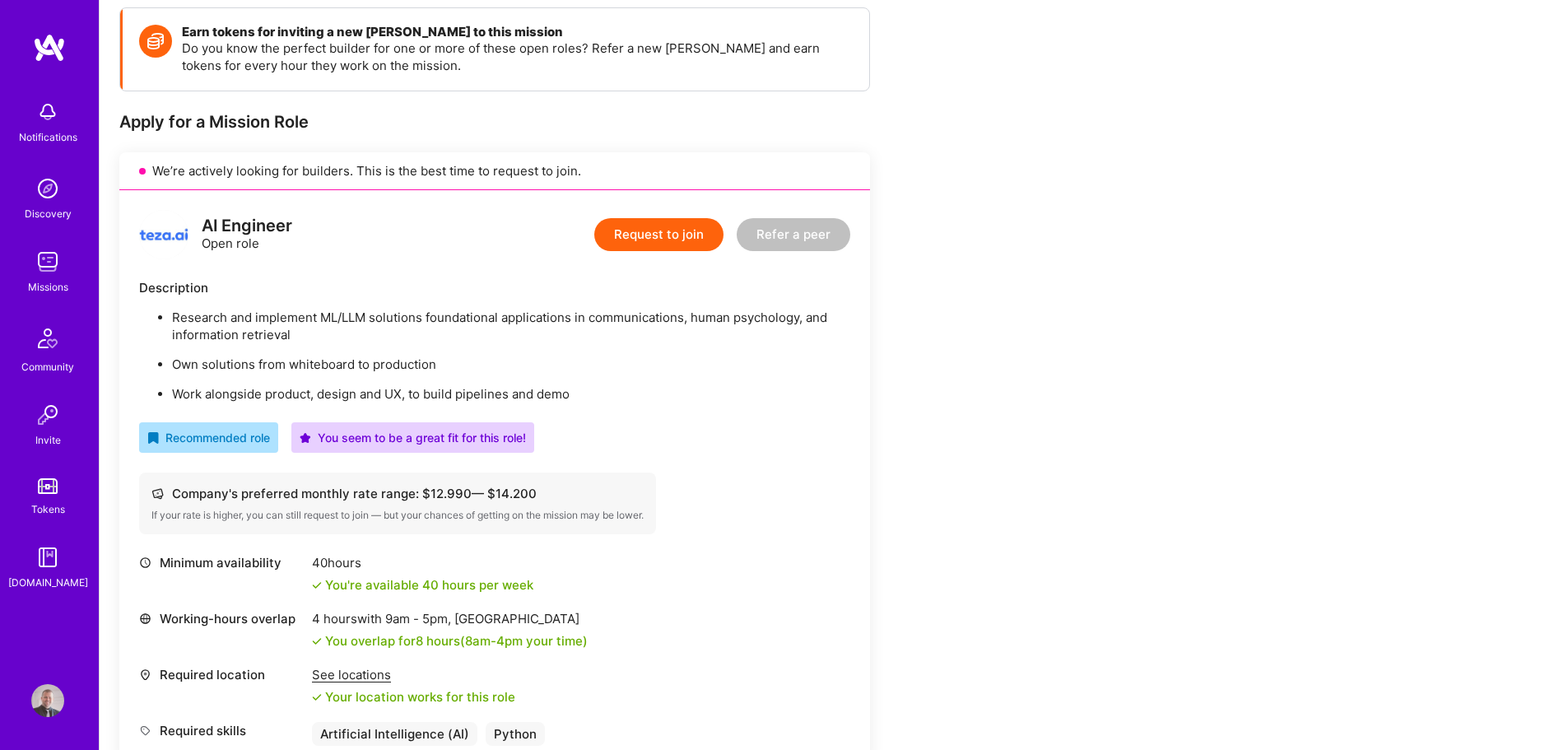
scroll to position [329, 0]
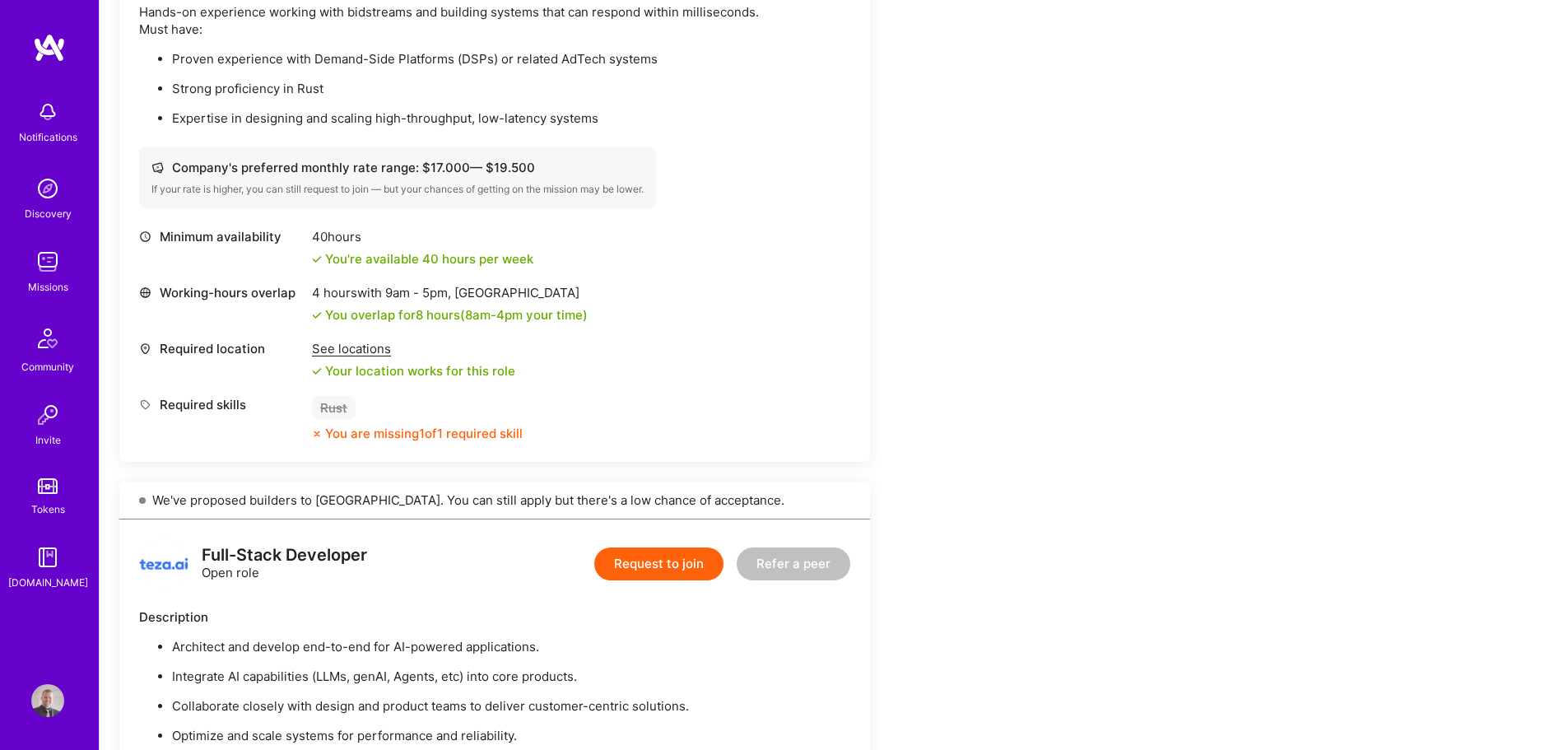
scroll to position [1235, 0]
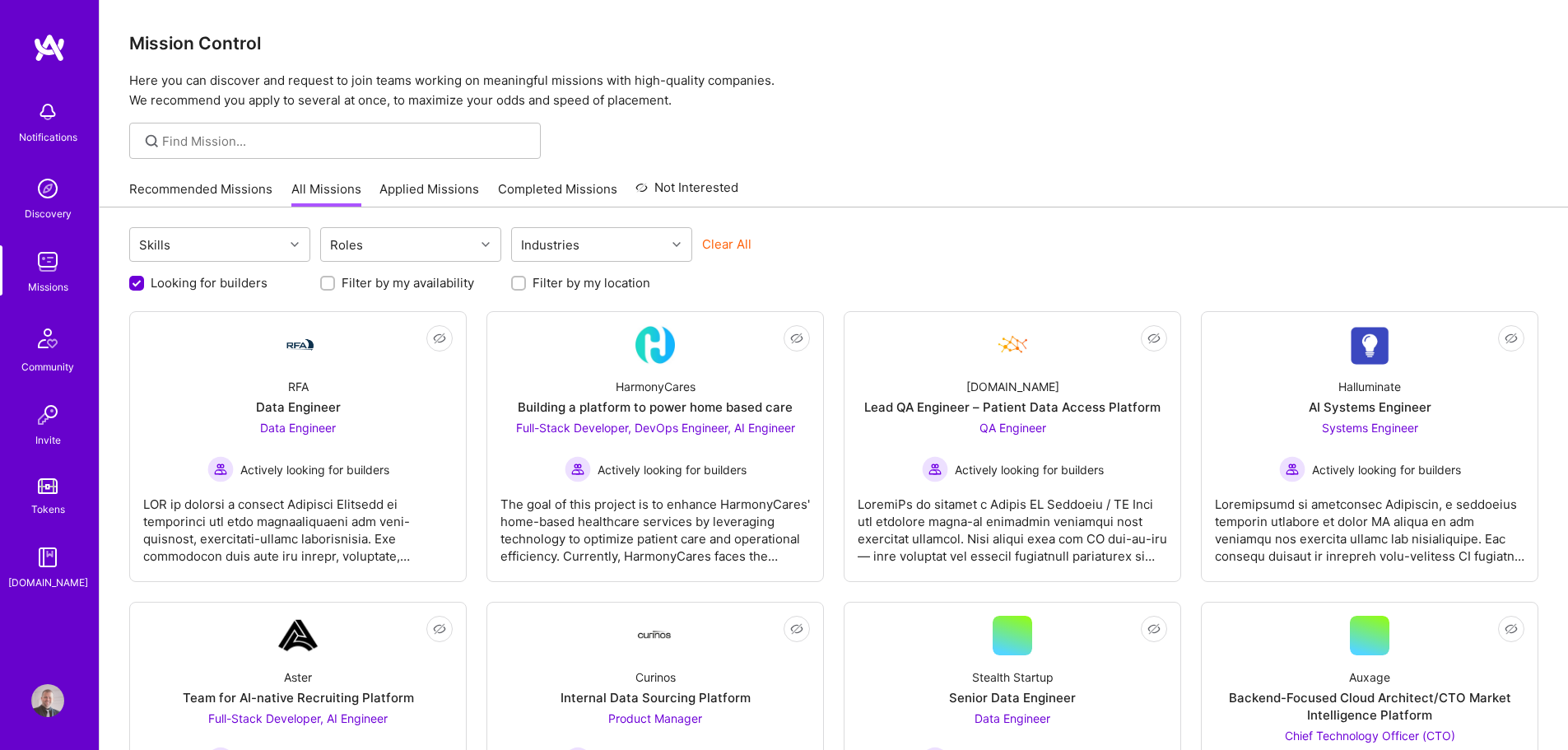
click at [132, 279] on input "Looking for builders" at bounding box center [138, 283] width 15 height 15
checkbox input "false"
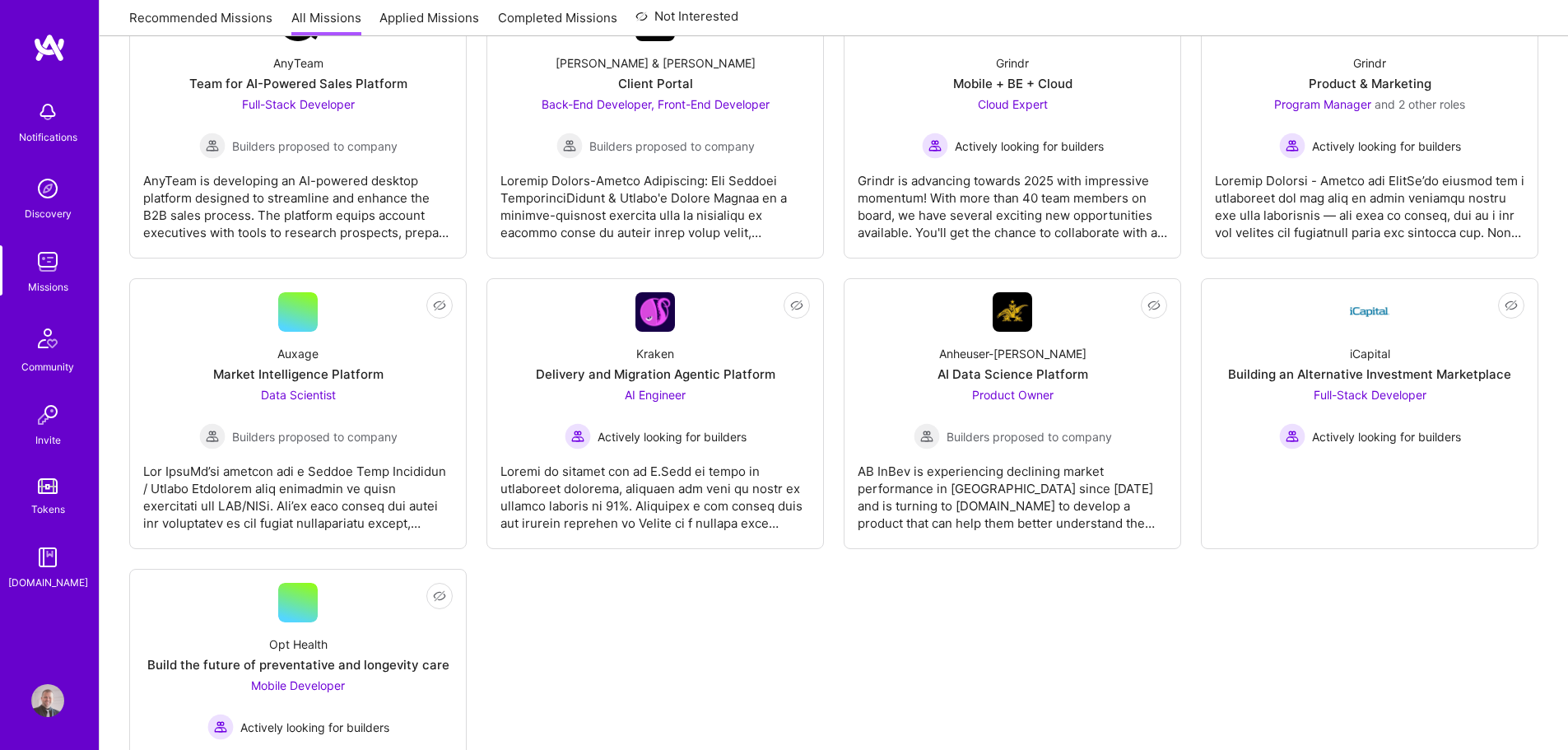
scroll to position [3866, 0]
